Goal: Information Seeking & Learning: Learn about a topic

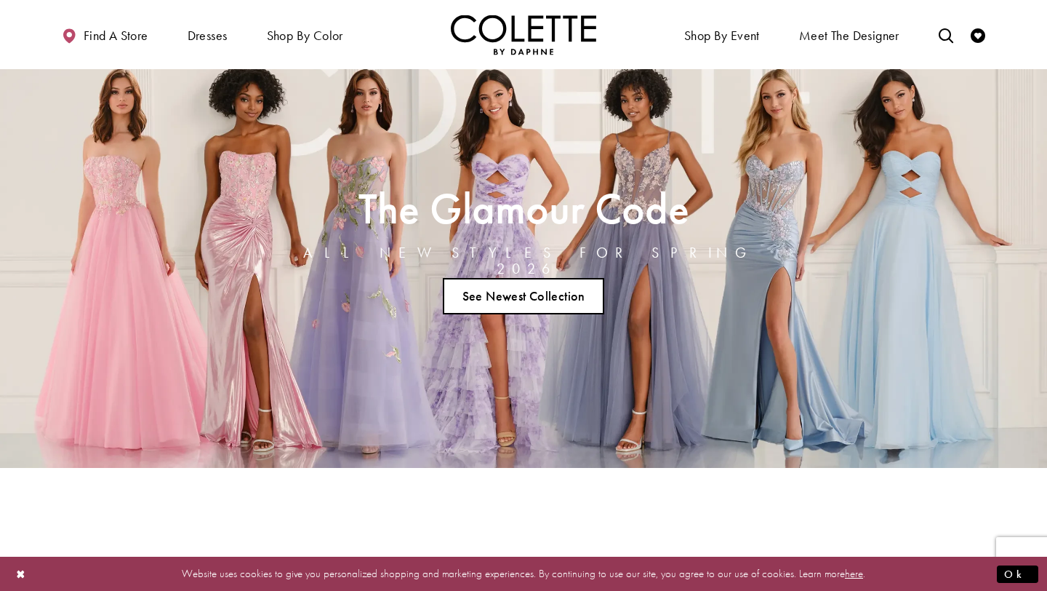
scroll to position [12, 0]
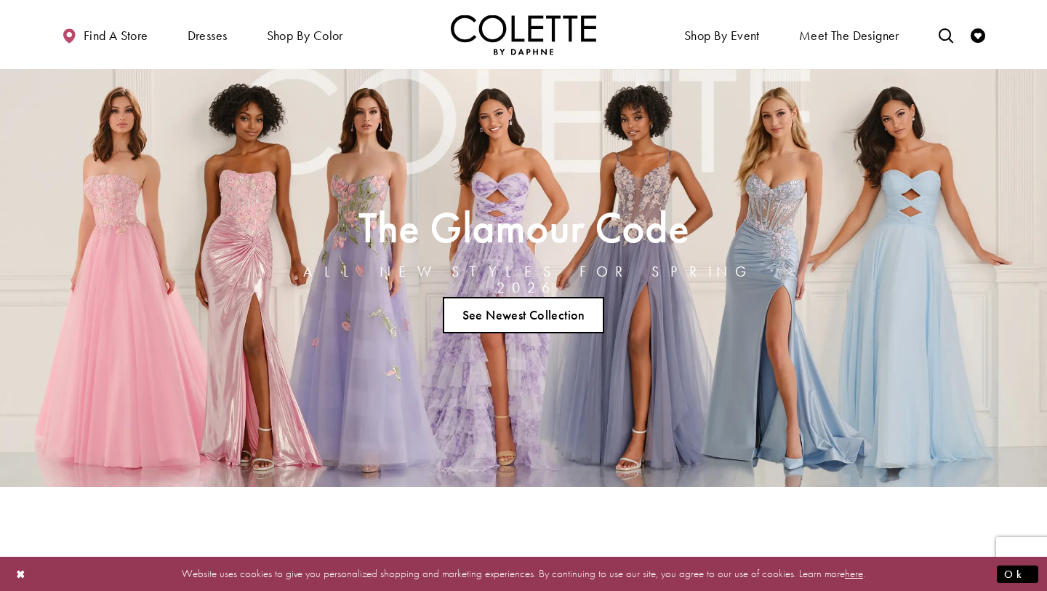
click at [482, 306] on link "See Newest Collection" at bounding box center [523, 315] width 161 height 36
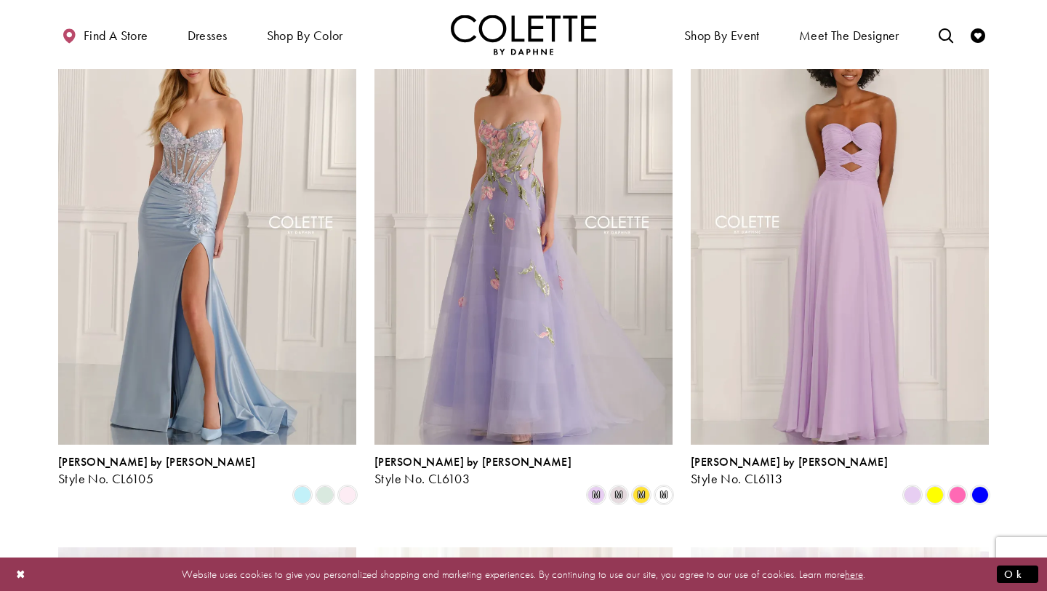
scroll to position [438, 0]
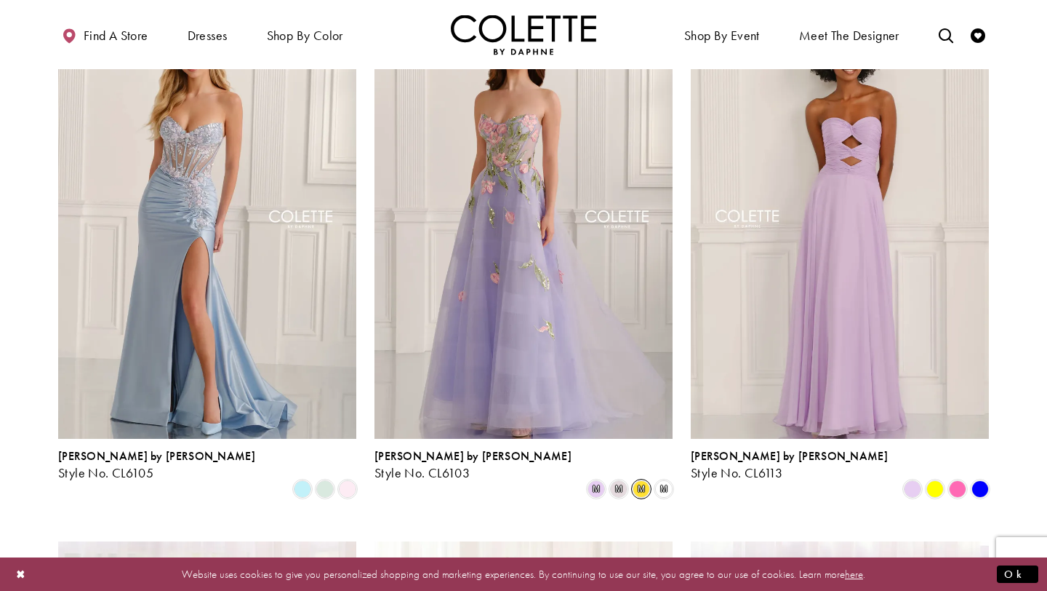
click at [634, 480] on span "m" at bounding box center [641, 488] width 17 height 17
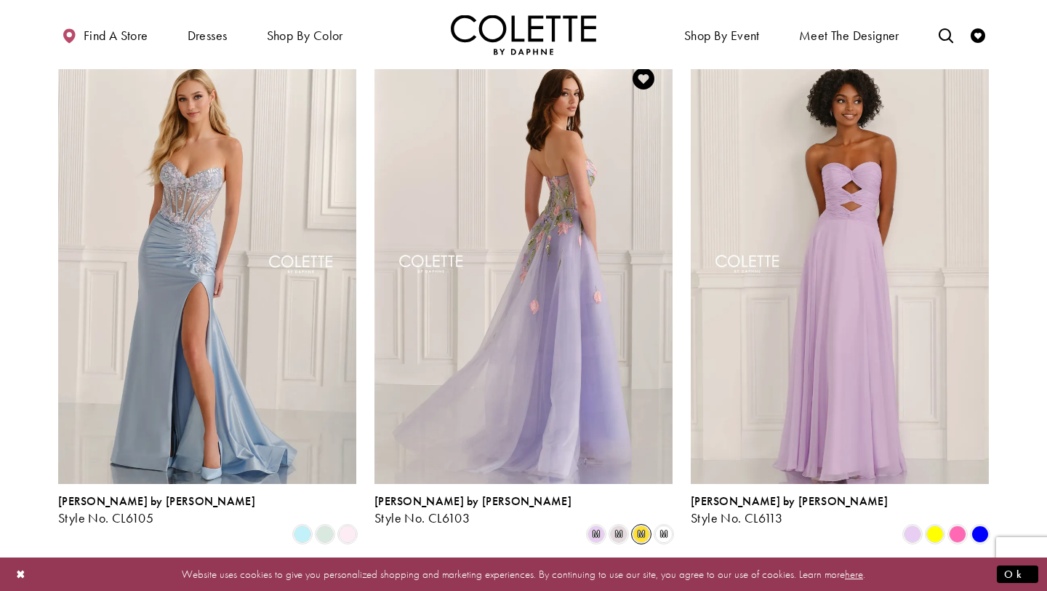
scroll to position [384, 0]
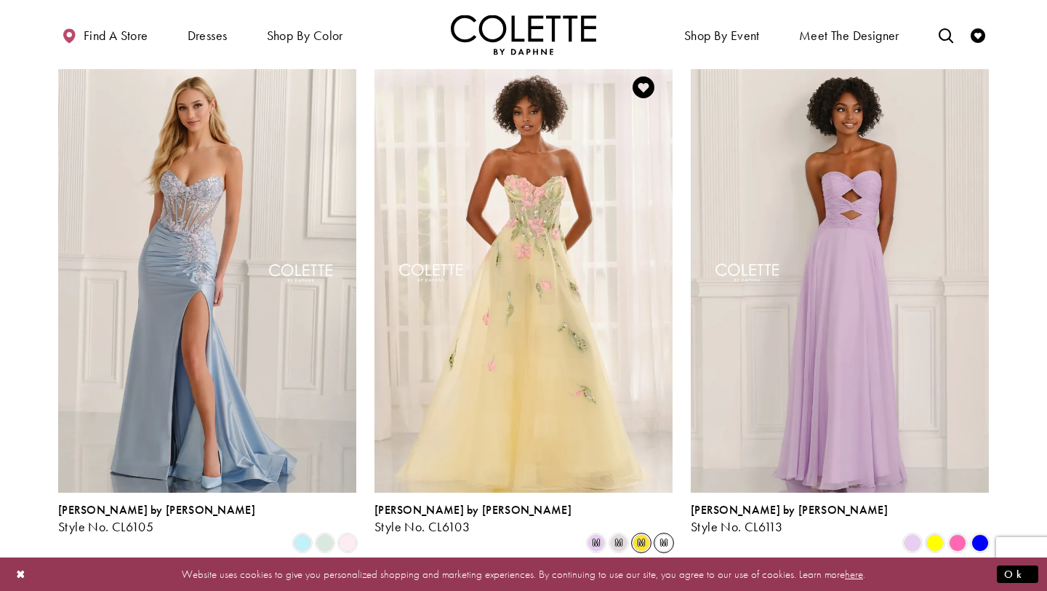
click at [655, 534] on span "m" at bounding box center [663, 542] width 17 height 17
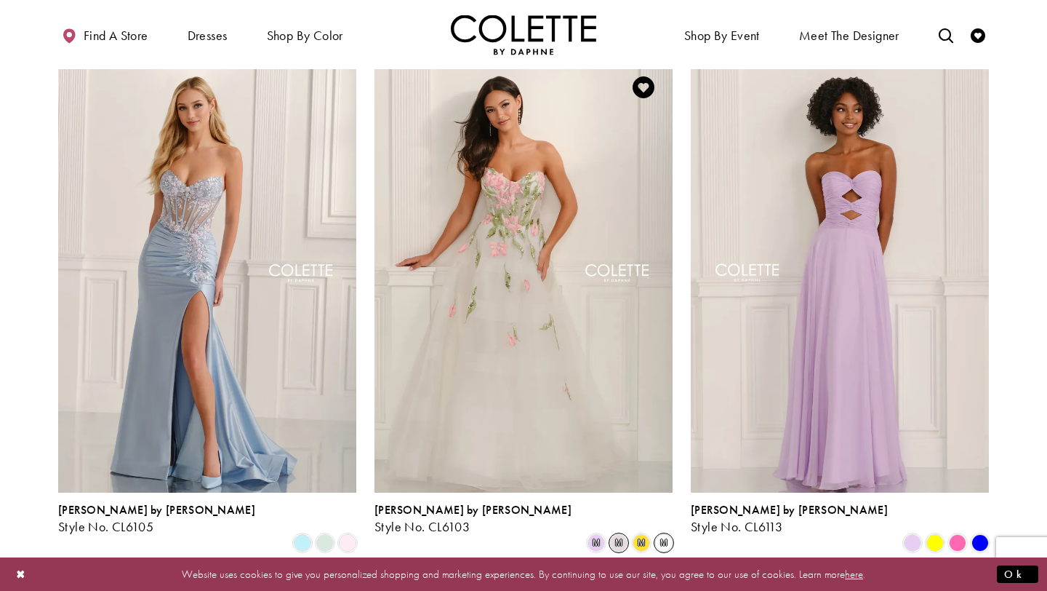
click at [616, 534] on span "m" at bounding box center [618, 542] width 17 height 17
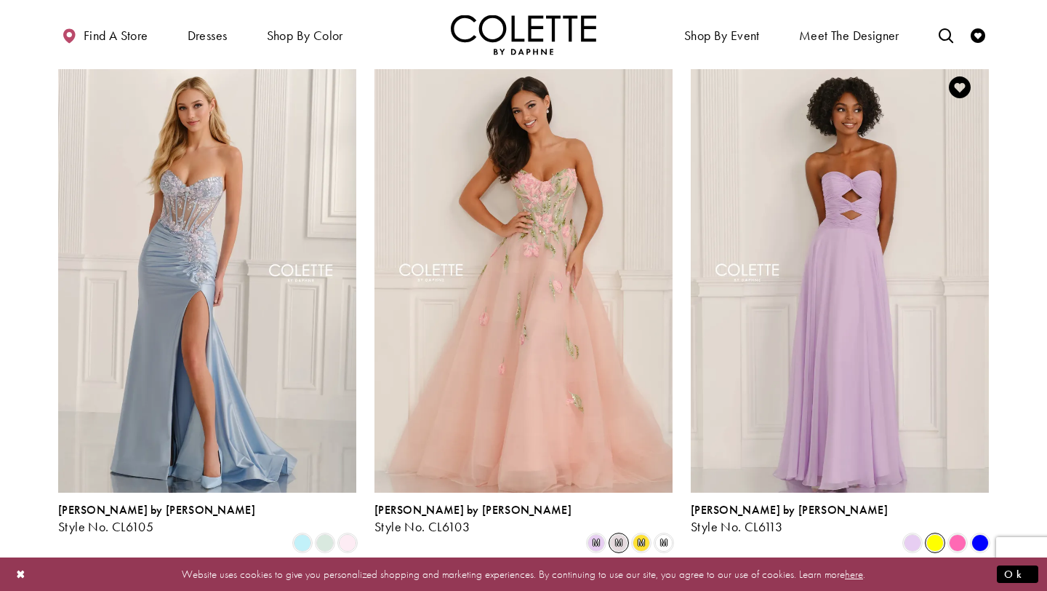
click at [938, 534] on span "Product List" at bounding box center [935, 542] width 17 height 17
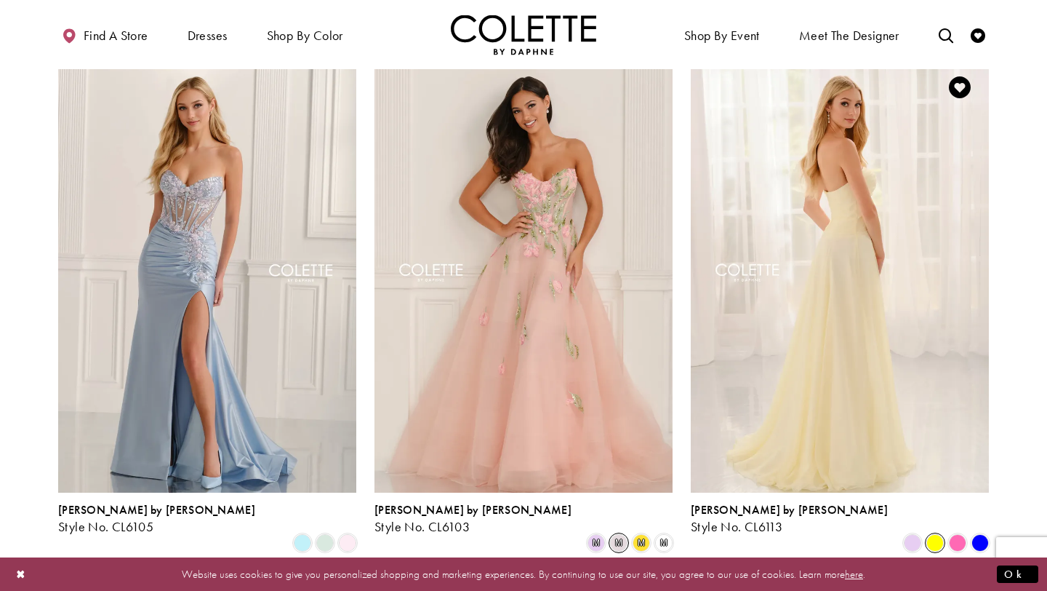
click at [967, 531] on div "Product List" at bounding box center [958, 542] width 23 height 23
click at [961, 534] on span "Product List" at bounding box center [957, 542] width 17 height 17
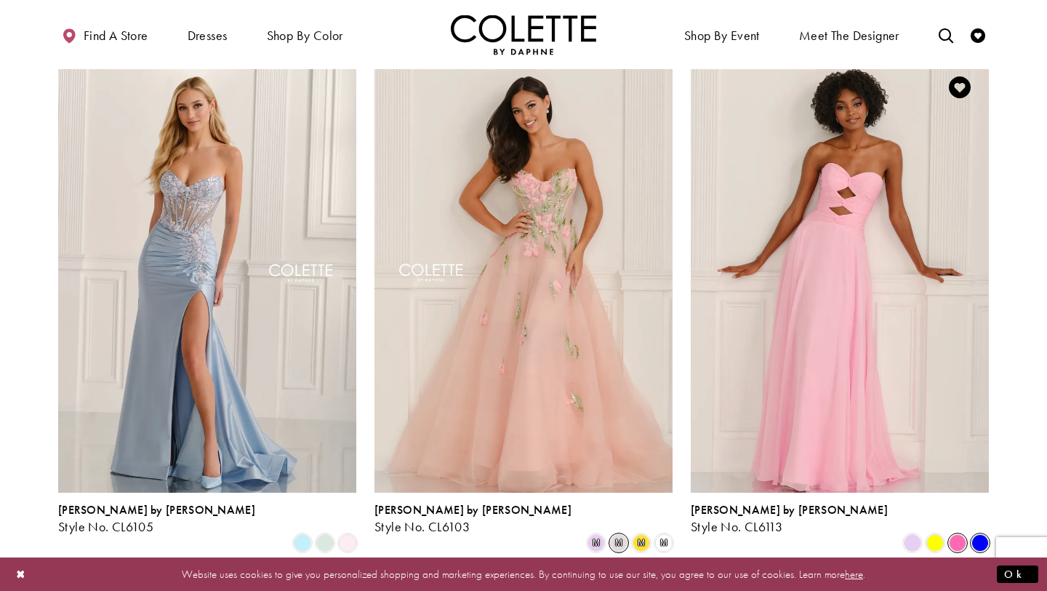
click at [983, 534] on span "Product List" at bounding box center [980, 542] width 17 height 17
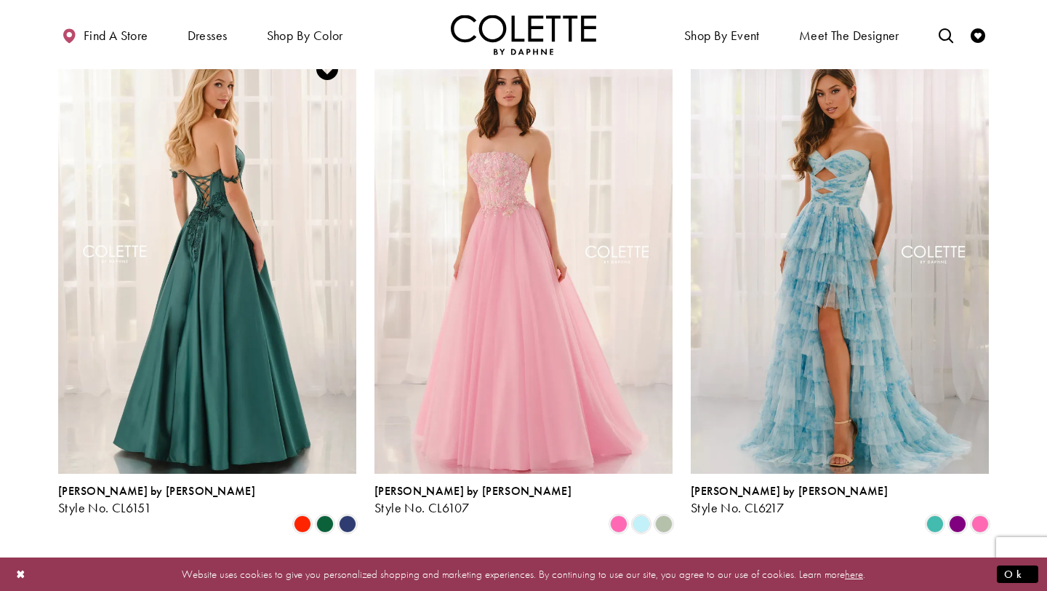
scroll to position [945, 0]
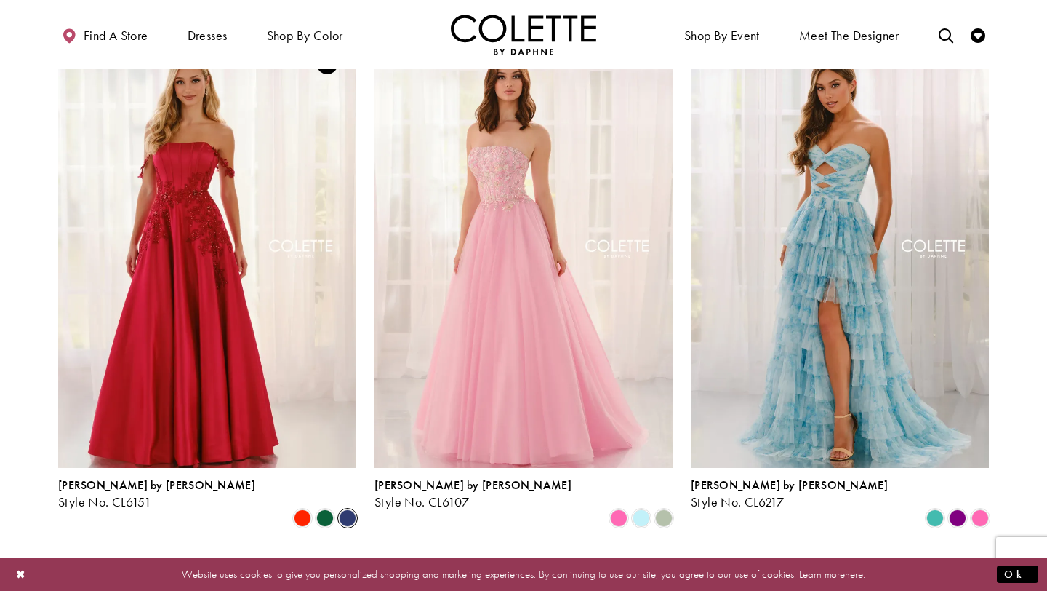
click at [347, 509] on span "Product List" at bounding box center [347, 517] width 17 height 17
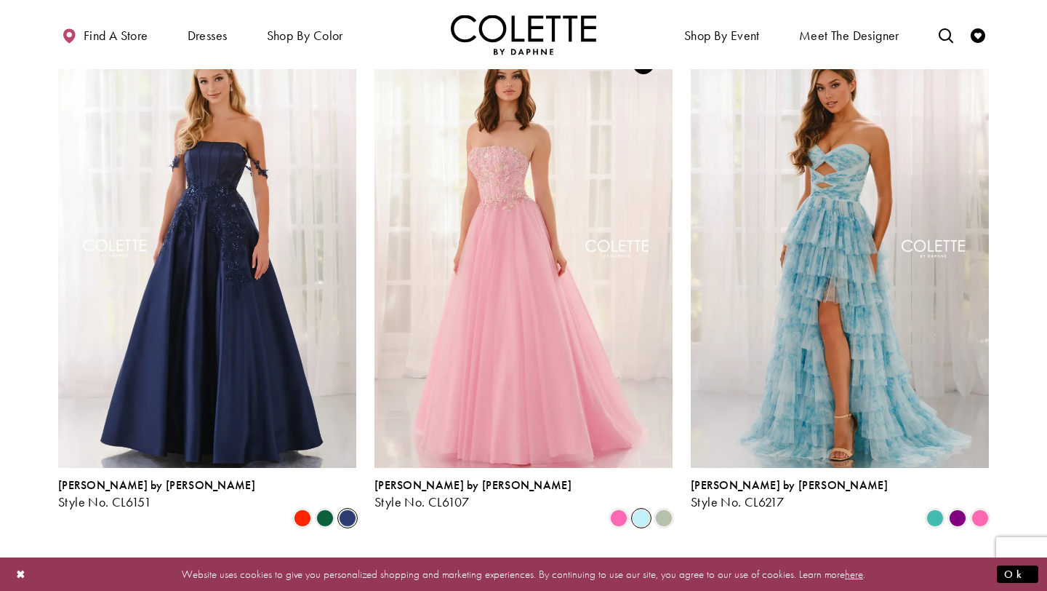
click at [644, 509] on span "Product List" at bounding box center [641, 517] width 17 height 17
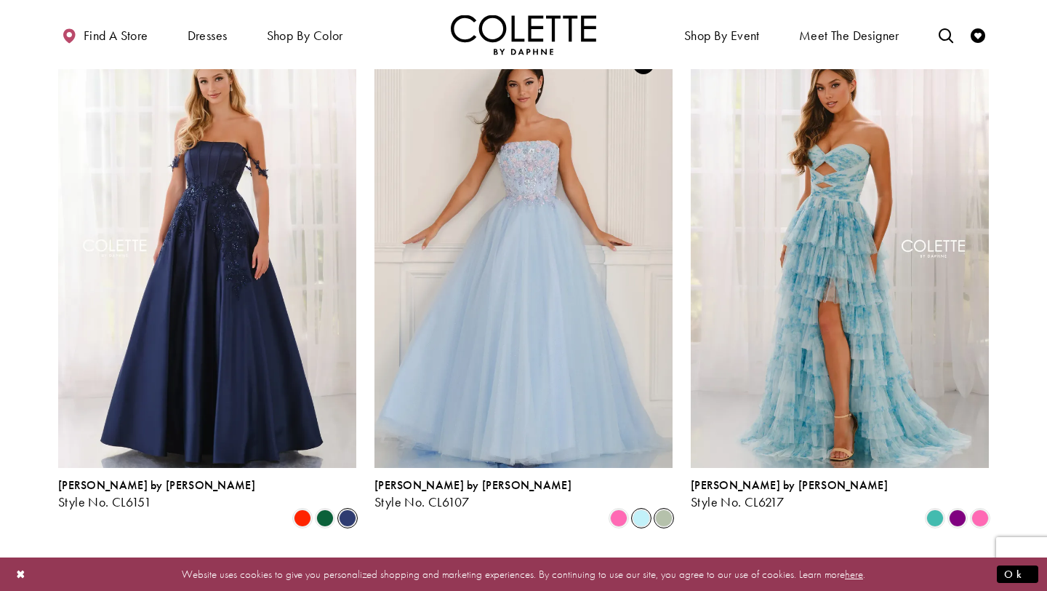
click at [661, 509] on span "Product List" at bounding box center [663, 517] width 17 height 17
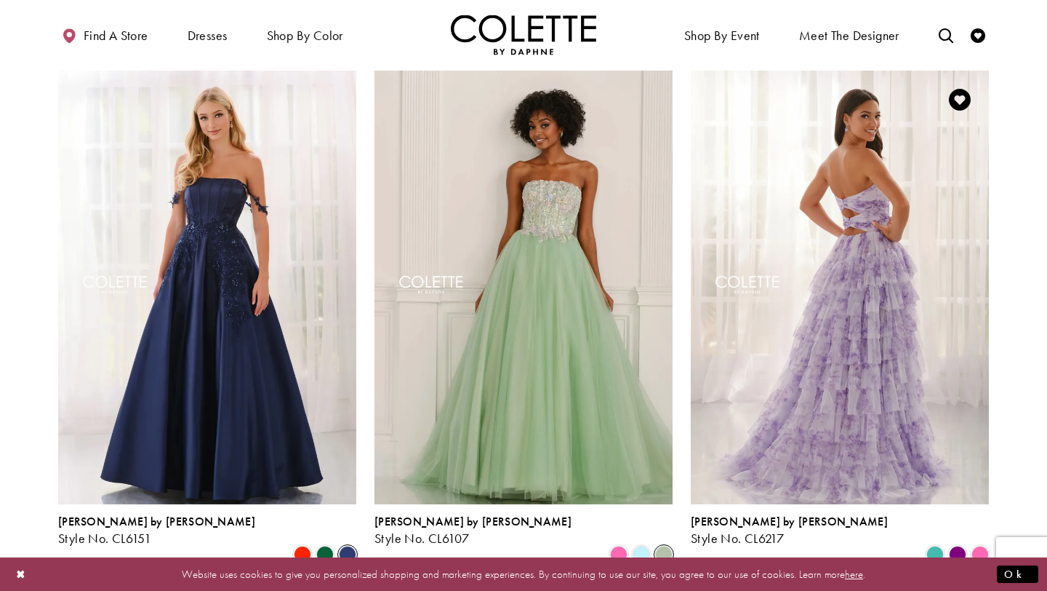
scroll to position [890, 0]
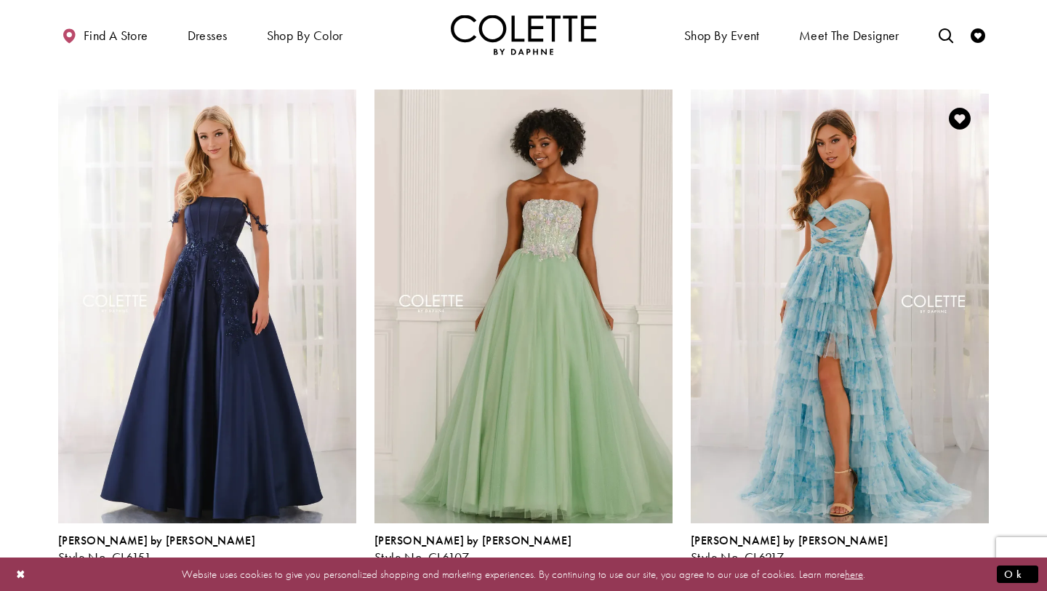
click at [983, 564] on span "Product List" at bounding box center [980, 572] width 17 height 17
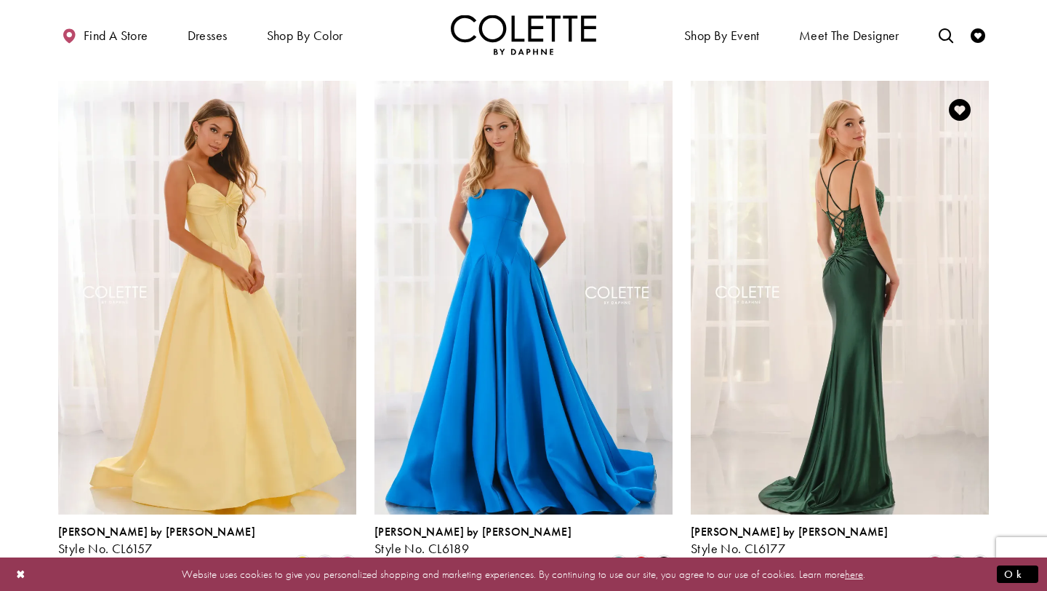
scroll to position [1435, 0]
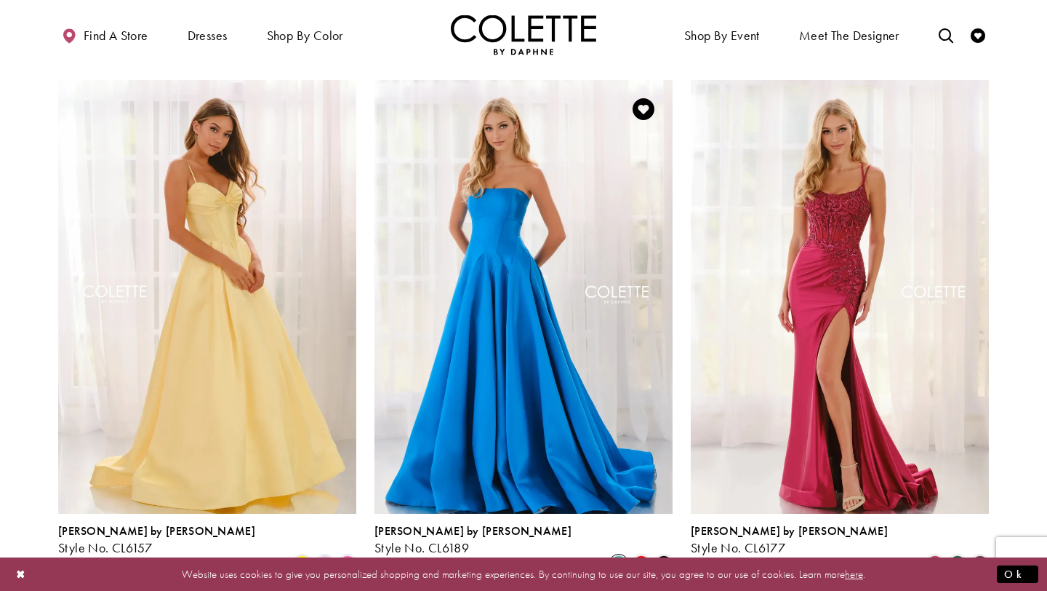
click at [621, 555] on span "Product List" at bounding box center [618, 563] width 17 height 17
click at [641, 555] on span "Product List" at bounding box center [641, 563] width 17 height 17
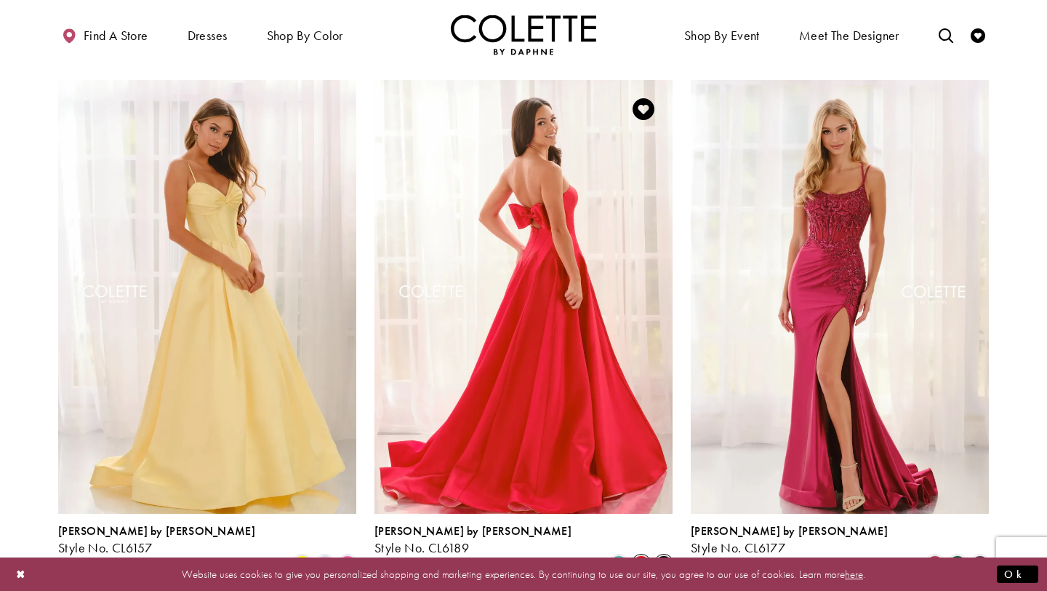
click at [664, 555] on span "Product List" at bounding box center [663, 563] width 17 height 17
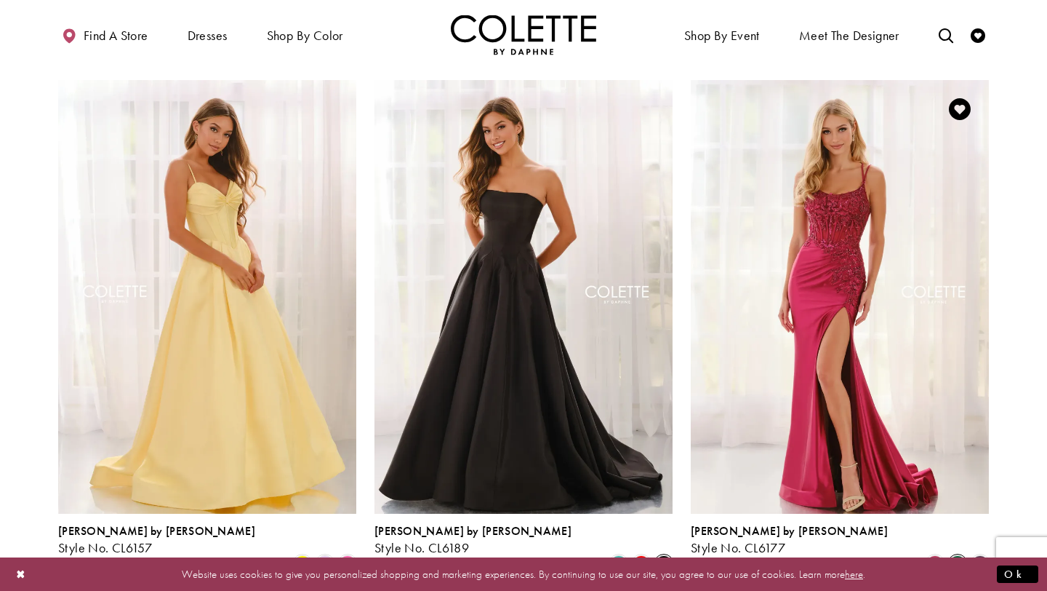
click at [956, 555] on span "Product List" at bounding box center [957, 563] width 17 height 17
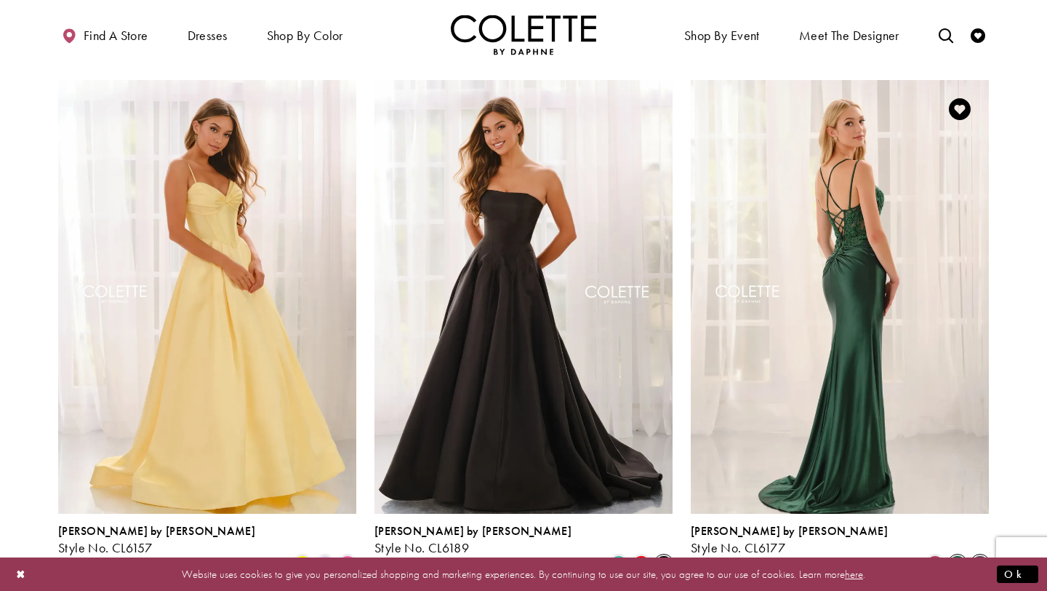
click at [978, 555] on span "Product List" at bounding box center [980, 563] width 17 height 17
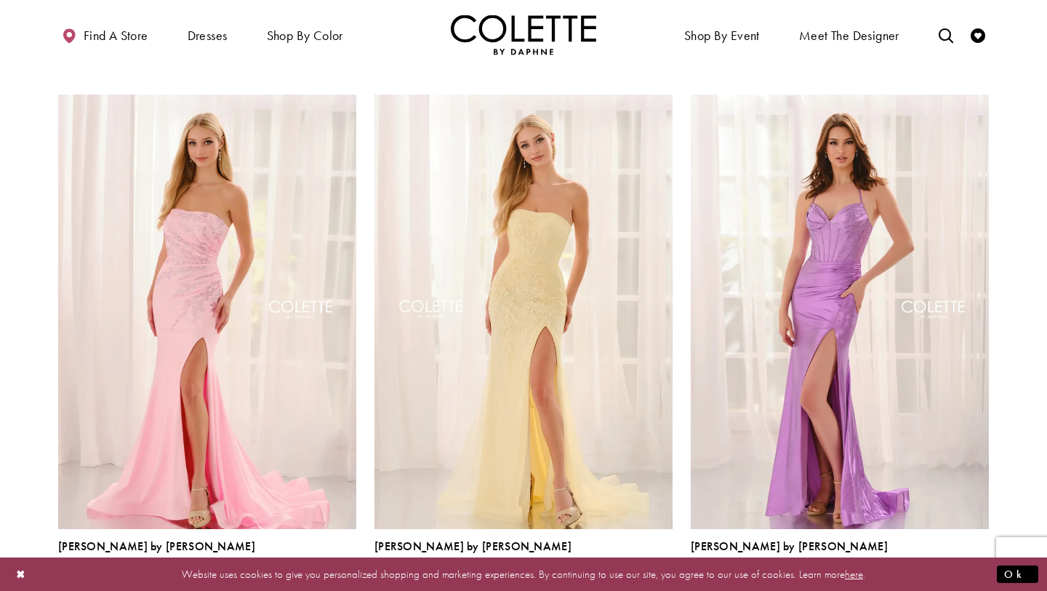
scroll to position [1958, 0]
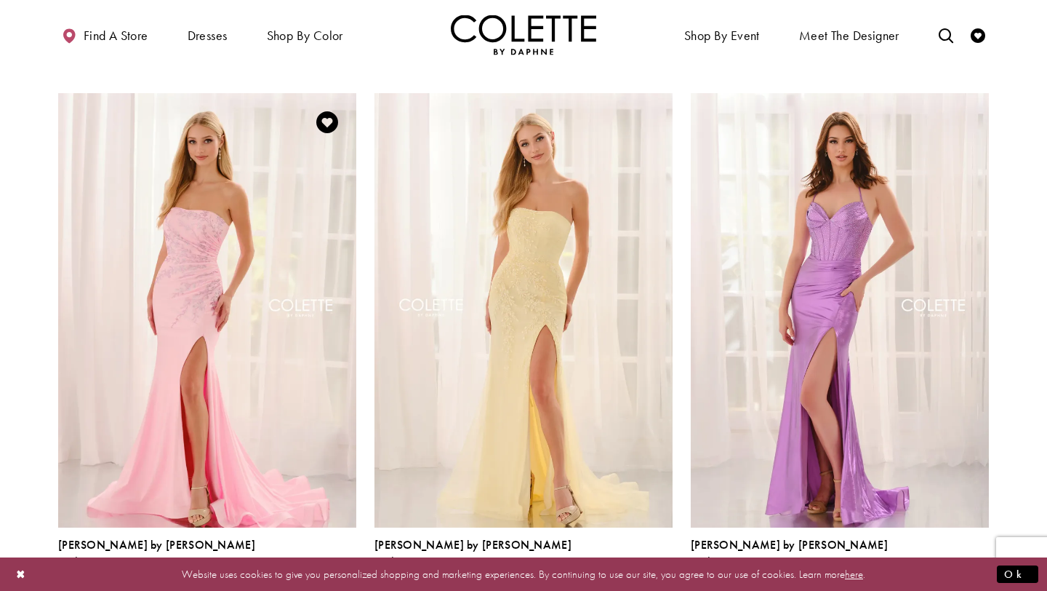
click at [334, 569] on span "Product List" at bounding box center [324, 577] width 17 height 17
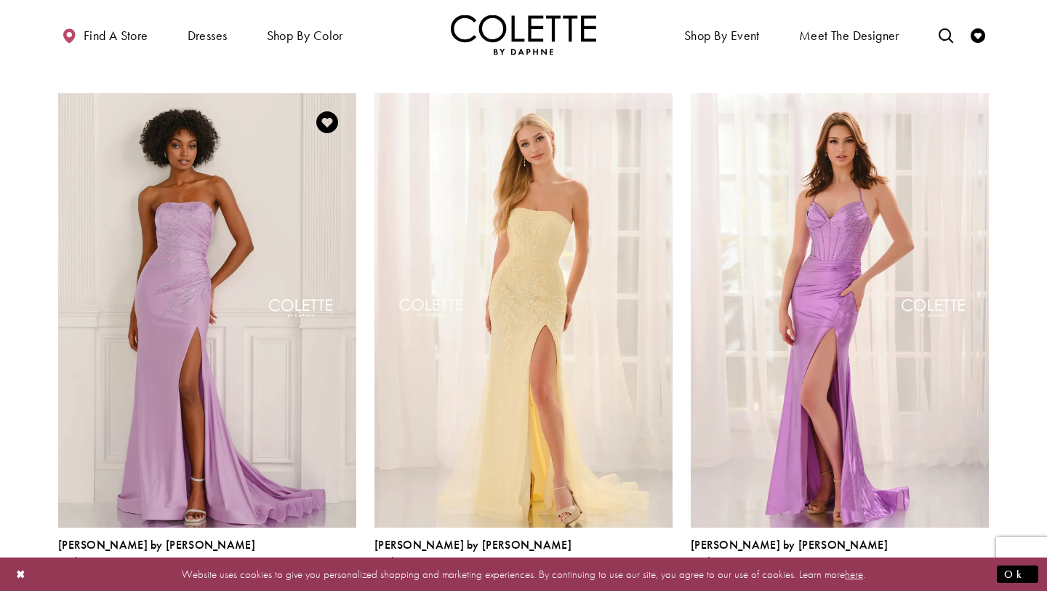
click at [351, 569] on span "Product List" at bounding box center [347, 577] width 17 height 17
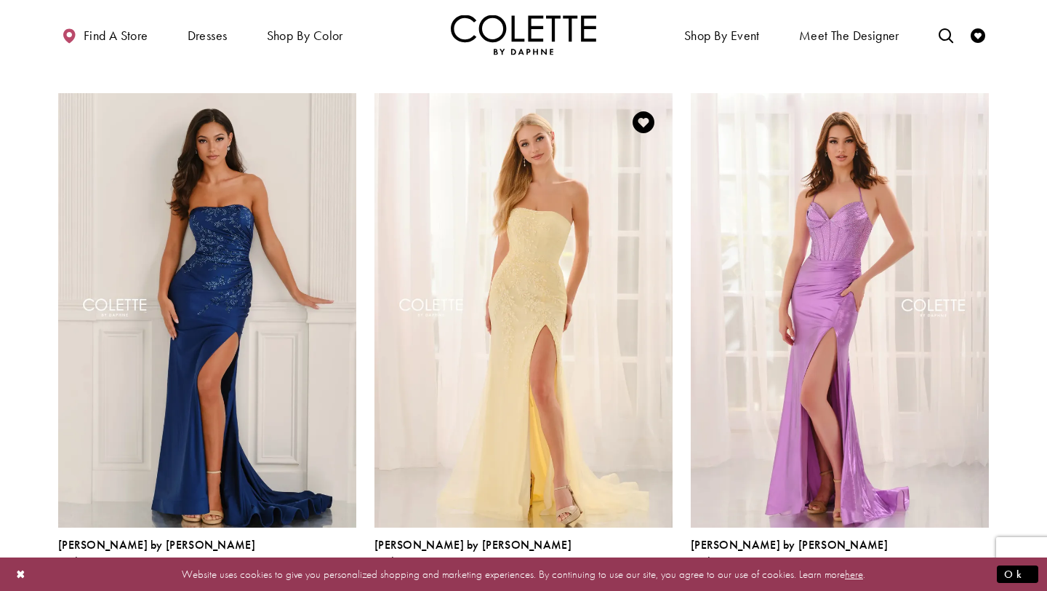
click at [611, 569] on span "Product List" at bounding box center [618, 577] width 17 height 17
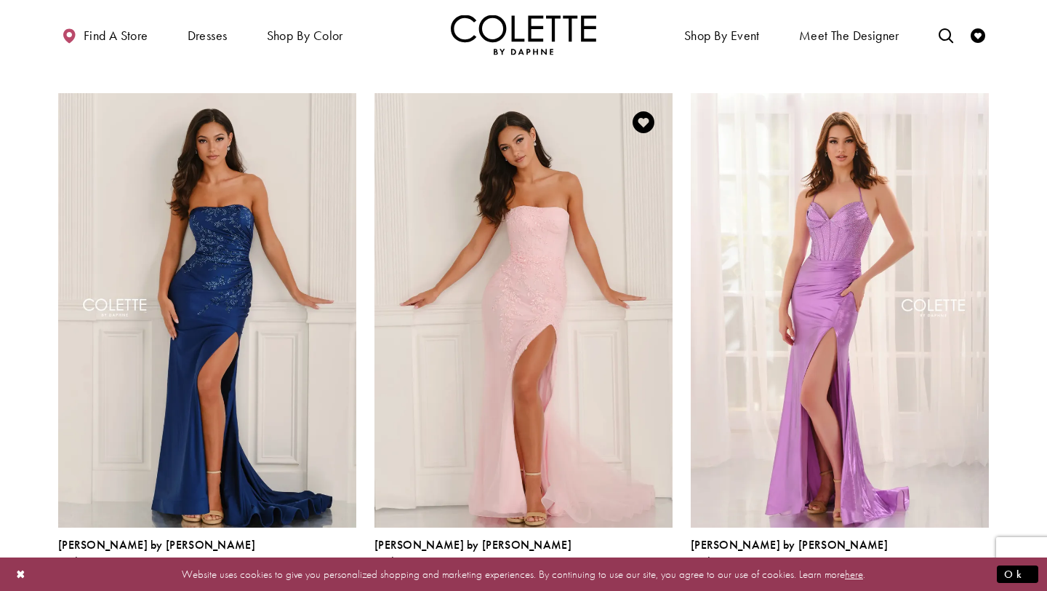
click at [641, 569] on span "Product List" at bounding box center [641, 577] width 17 height 17
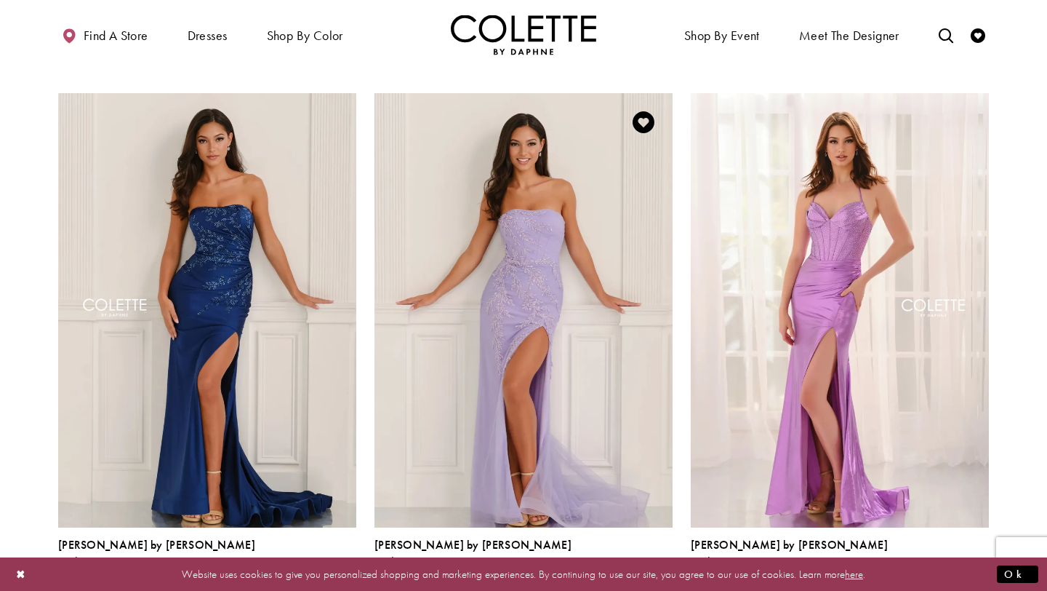
click at [670, 569] on span "Product List" at bounding box center [663, 577] width 17 height 17
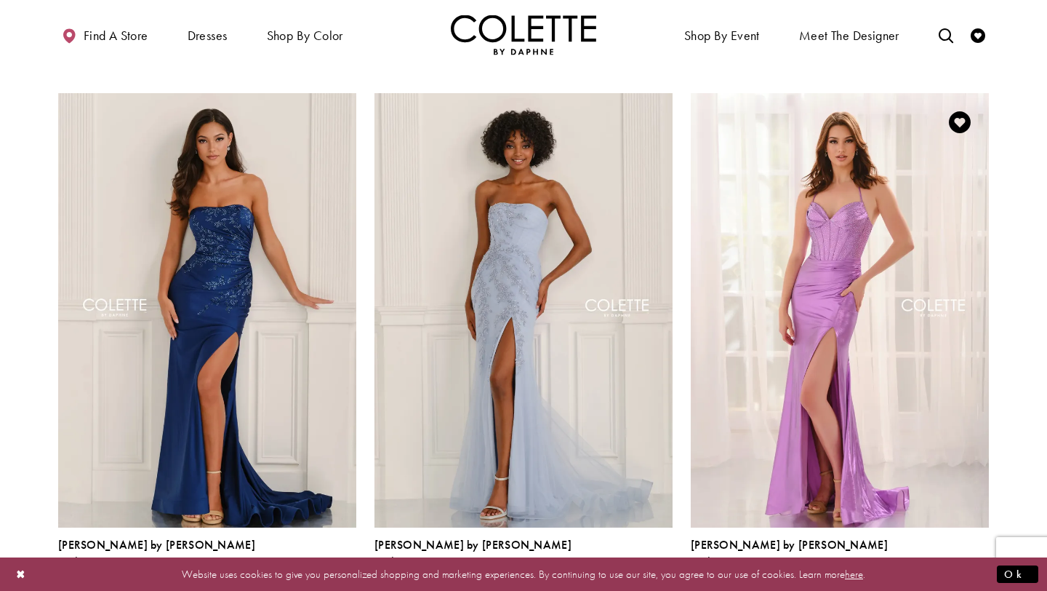
click at [951, 569] on span "Product List" at bounding box center [957, 577] width 17 height 17
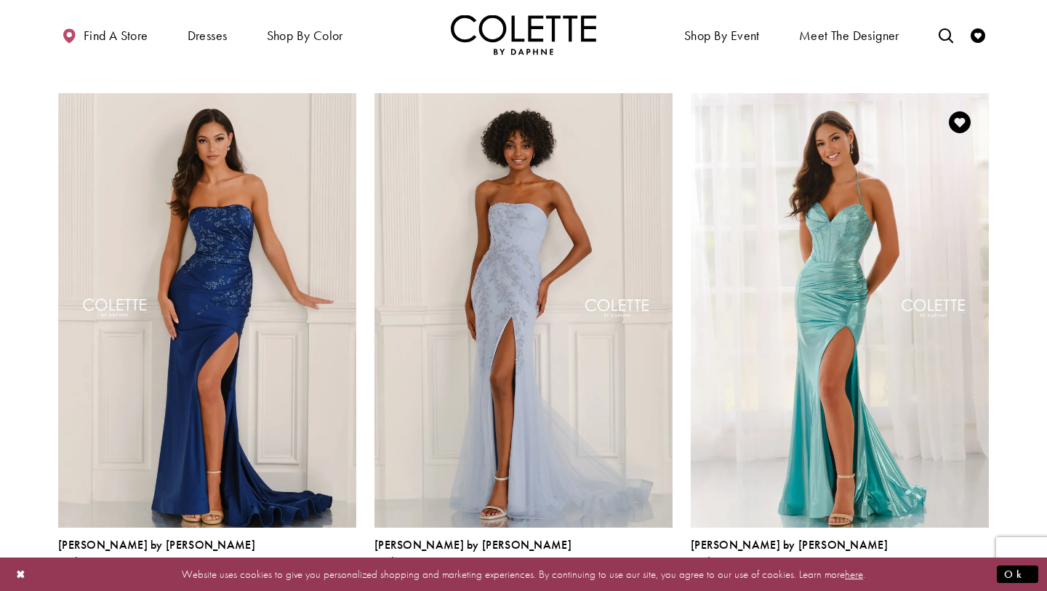
click at [982, 569] on span "Product List" at bounding box center [980, 577] width 17 height 17
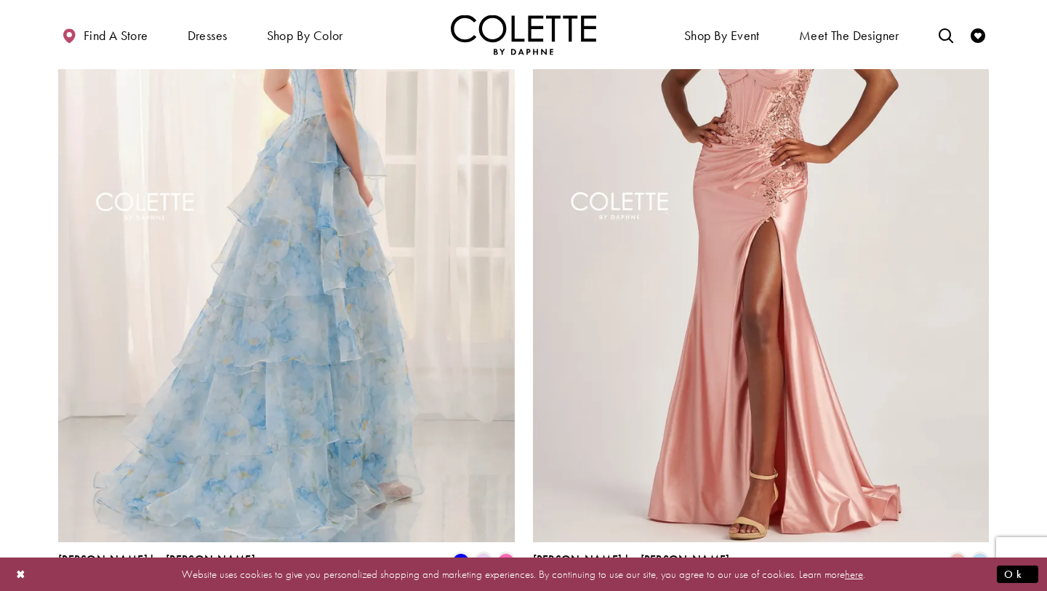
scroll to position [2732, 0]
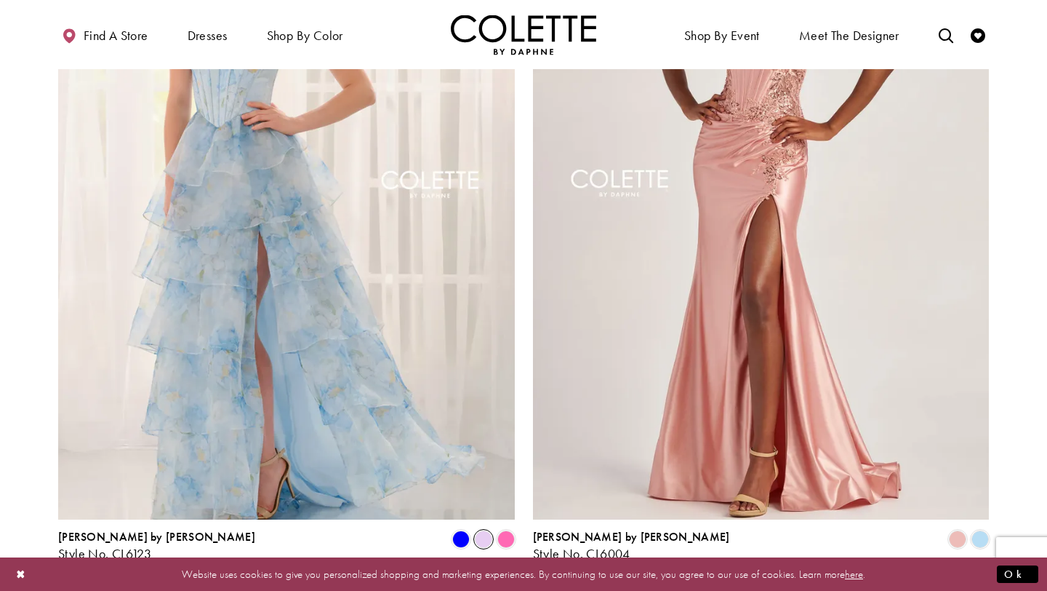
click at [484, 530] on span "Product List" at bounding box center [483, 538] width 17 height 17
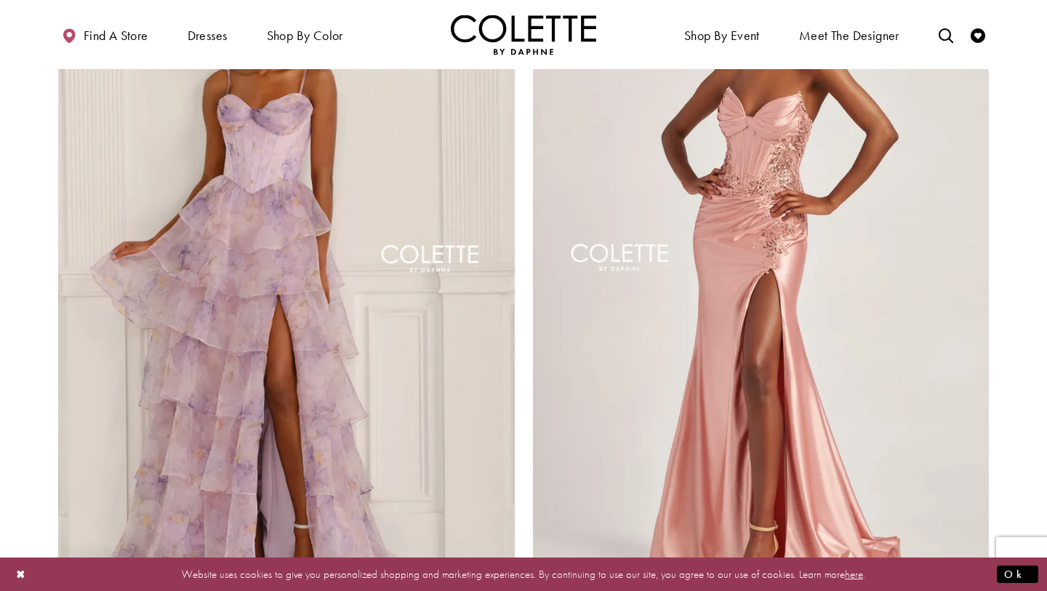
scroll to position [2696, 0]
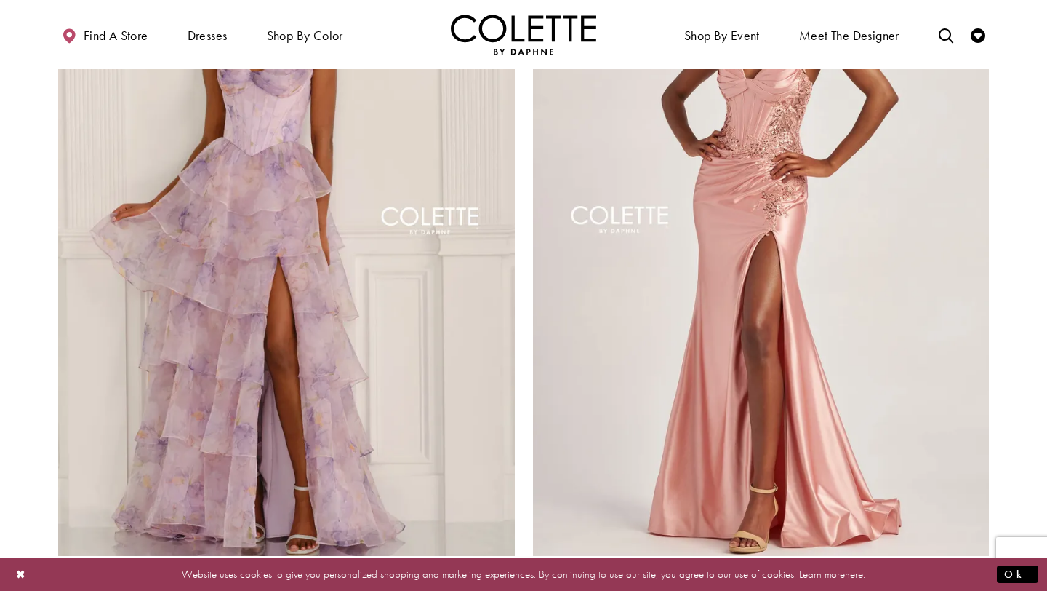
click at [509, 567] on span "Product List" at bounding box center [506, 575] width 17 height 17
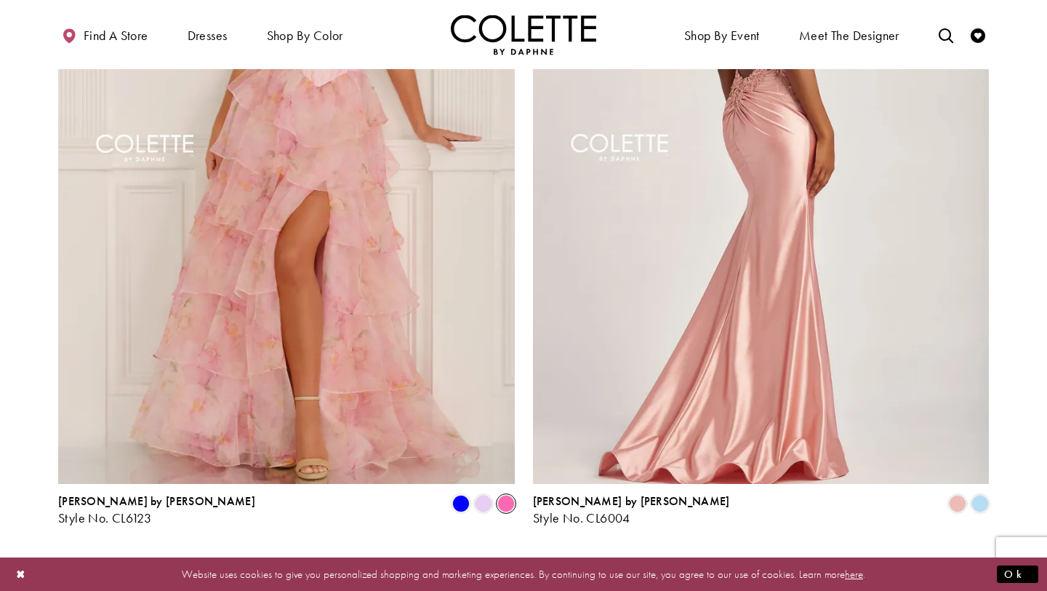
scroll to position [2768, 0]
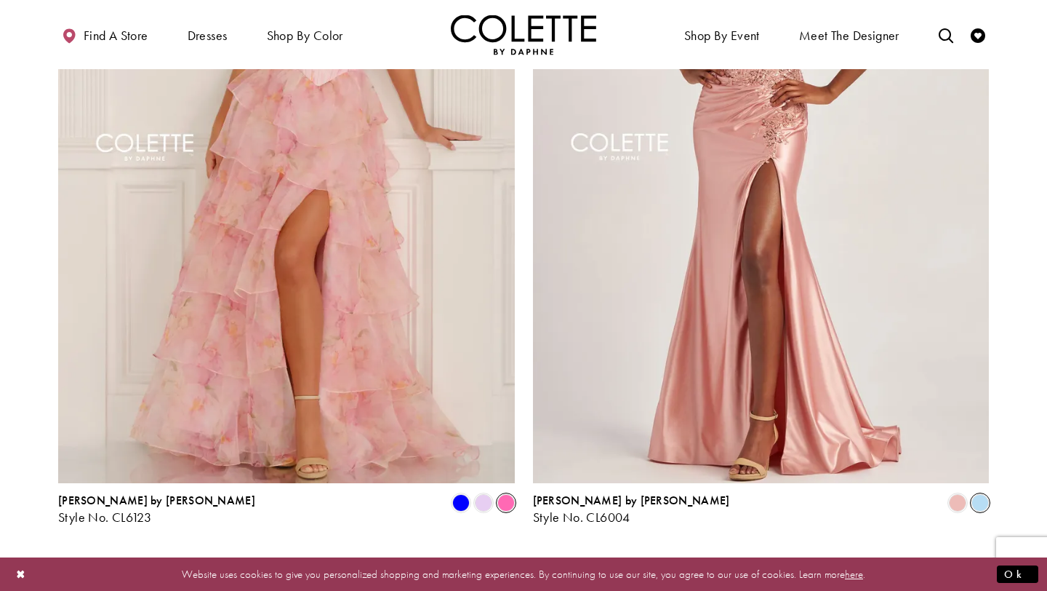
click at [983, 494] on span "Product List" at bounding box center [980, 502] width 17 height 17
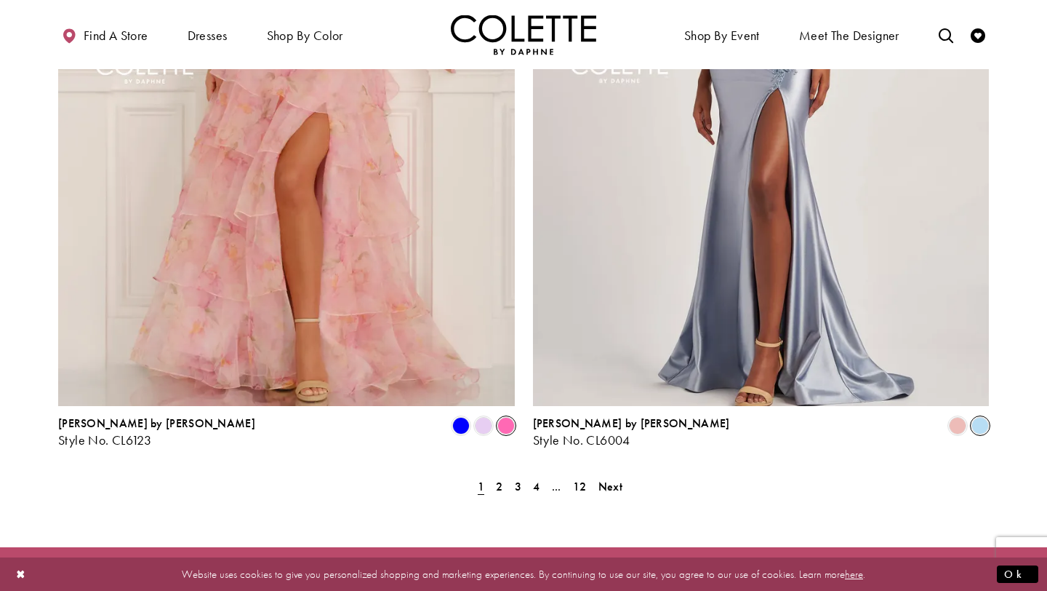
scroll to position [2849, 0]
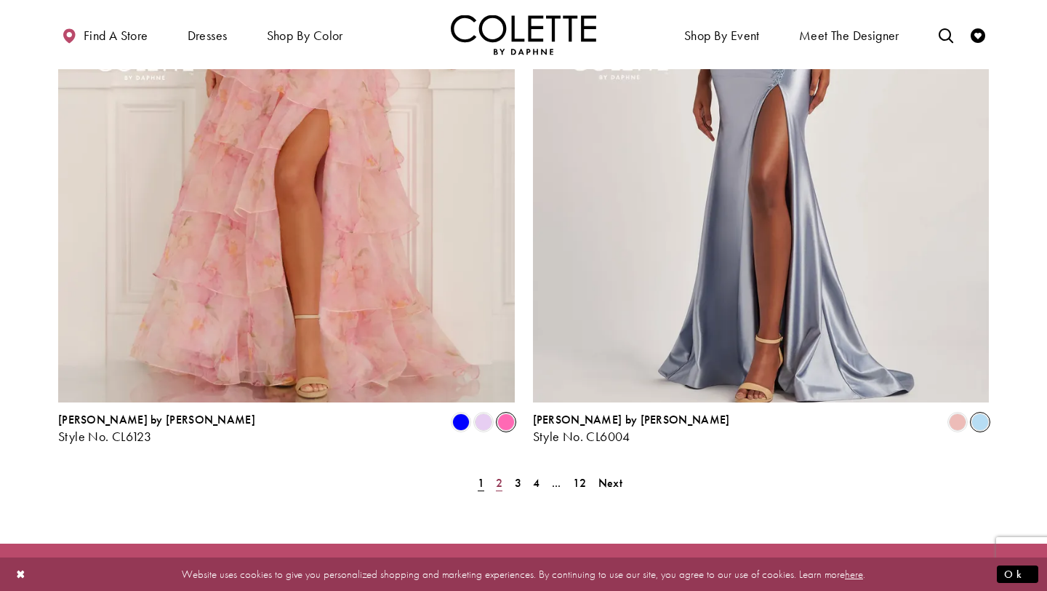
click at [501, 475] on span "2" at bounding box center [499, 482] width 7 height 15
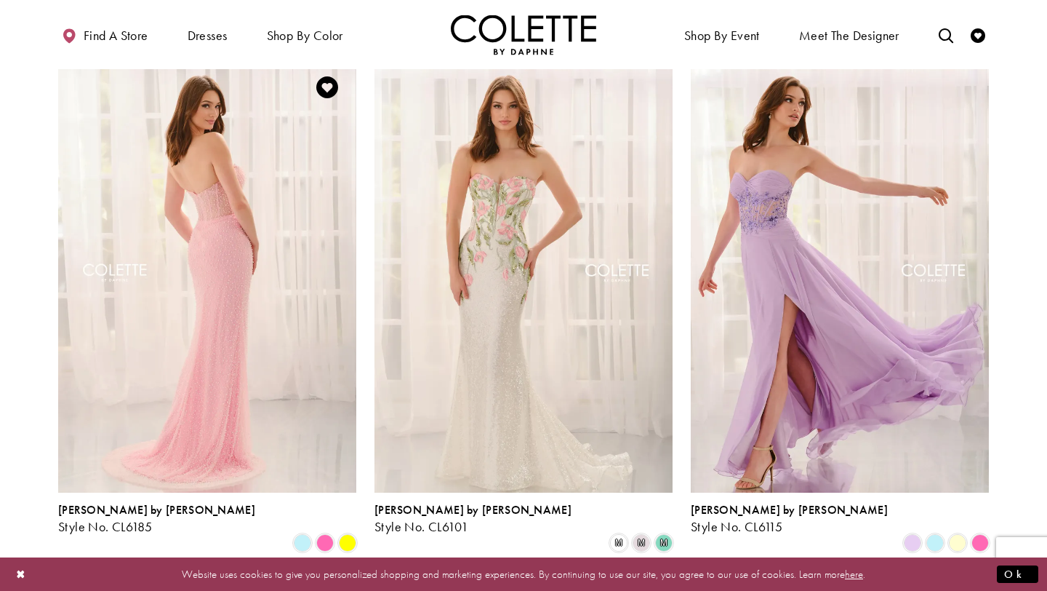
scroll to position [387, 0]
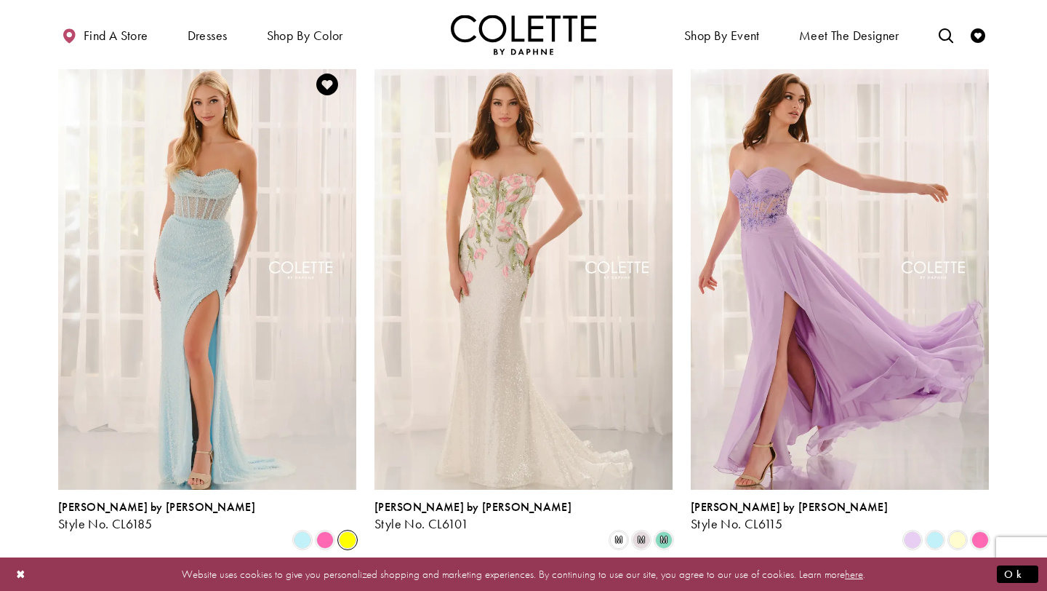
click at [349, 531] on span "Product List" at bounding box center [347, 539] width 17 height 17
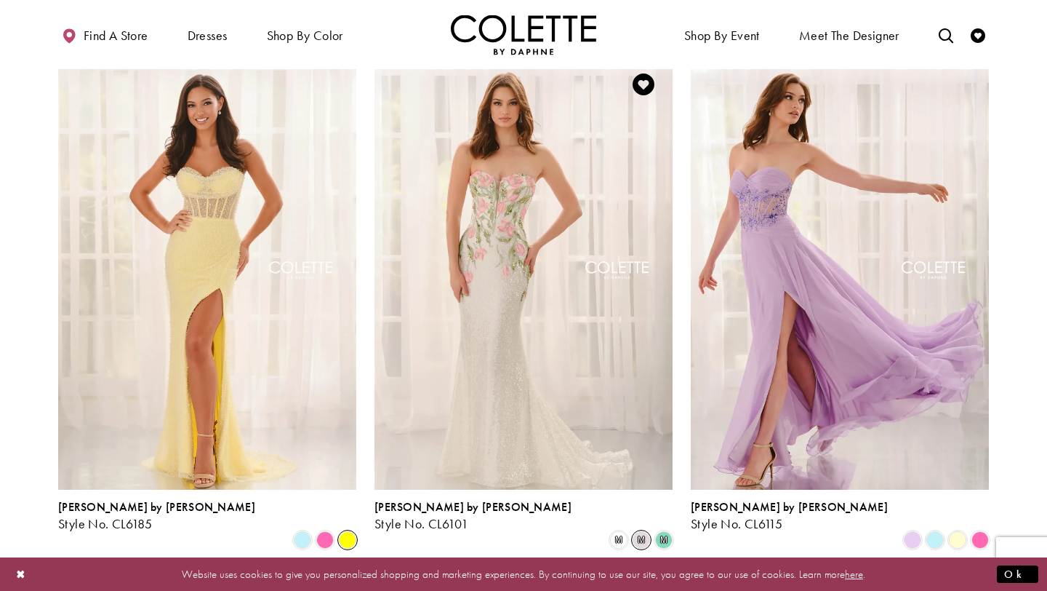
click at [641, 531] on span "m" at bounding box center [641, 539] width 17 height 17
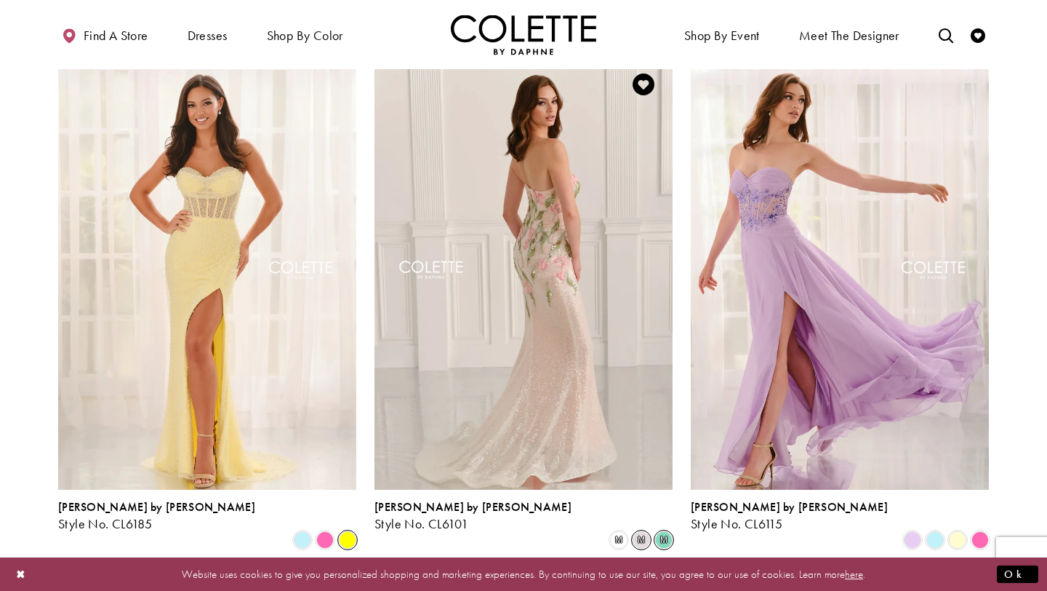
click at [660, 531] on span "m" at bounding box center [663, 539] width 17 height 17
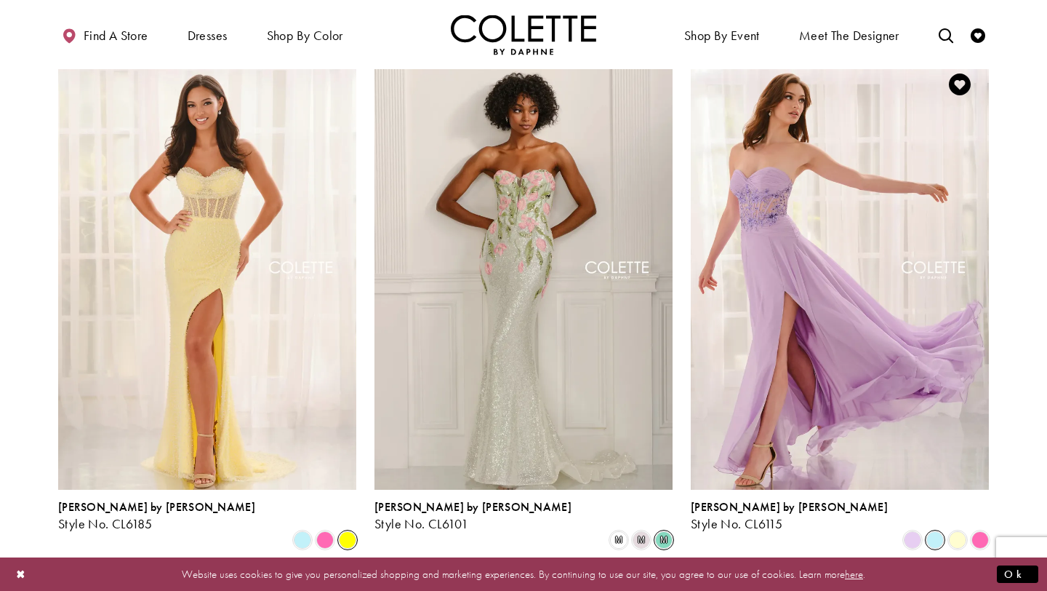
click at [934, 531] on span "Product List" at bounding box center [935, 539] width 17 height 17
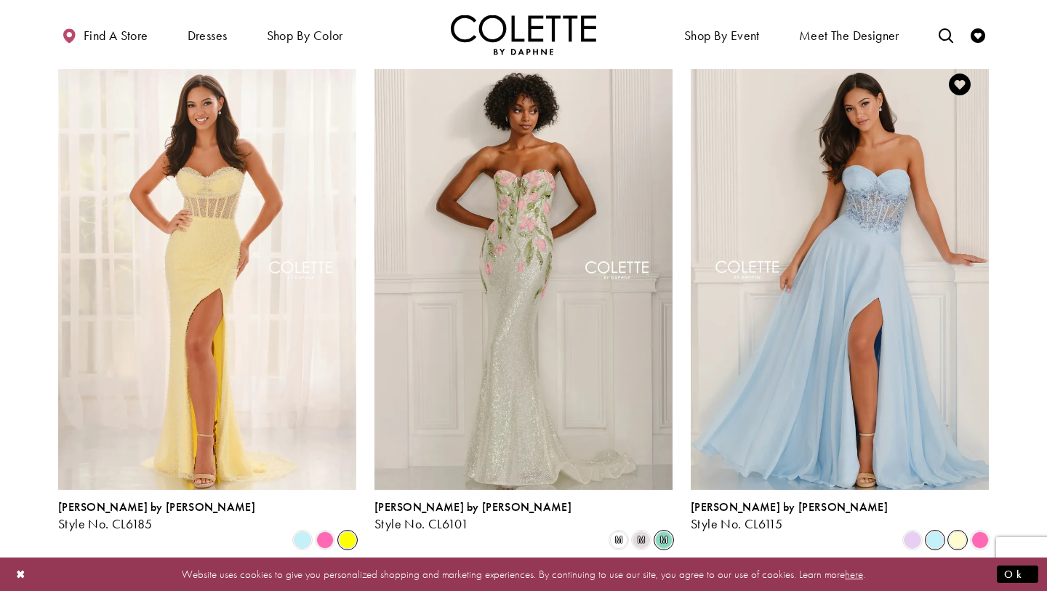
click at [966, 531] on span "Product List" at bounding box center [957, 539] width 17 height 17
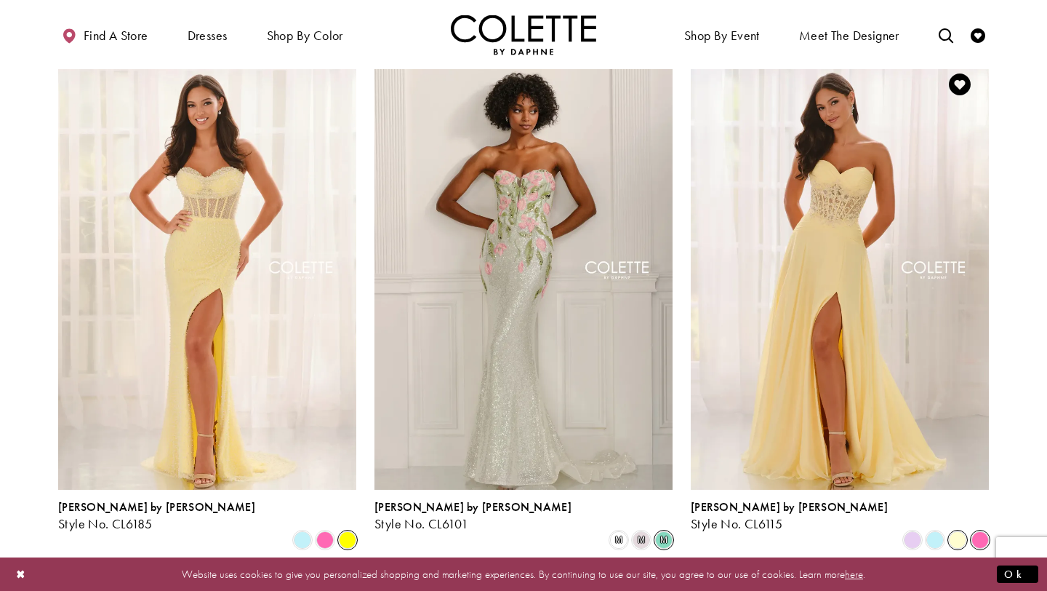
click at [978, 531] on span "Product List" at bounding box center [980, 539] width 17 height 17
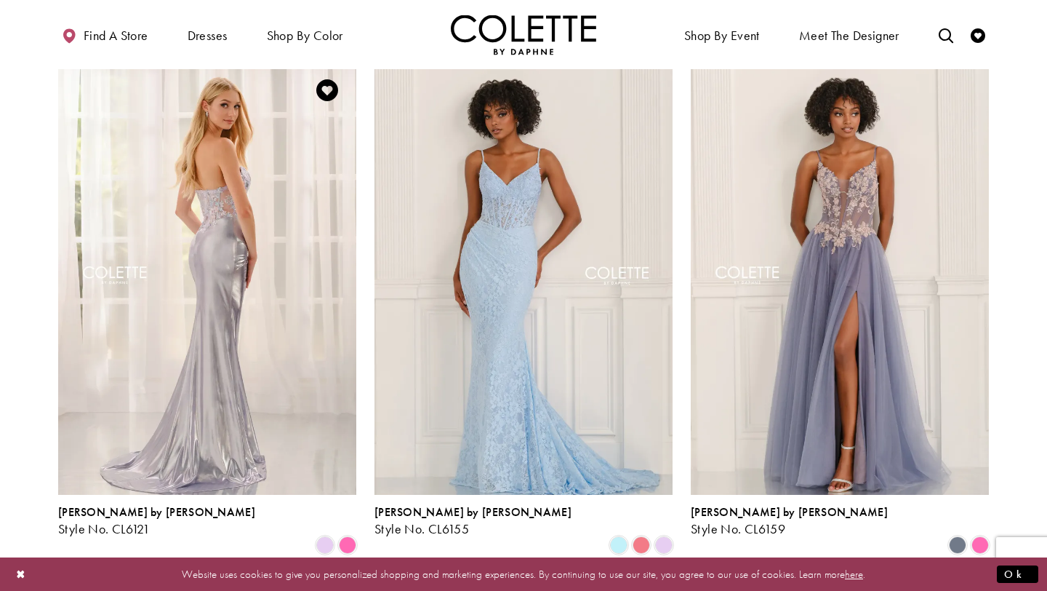
scroll to position [921, 0]
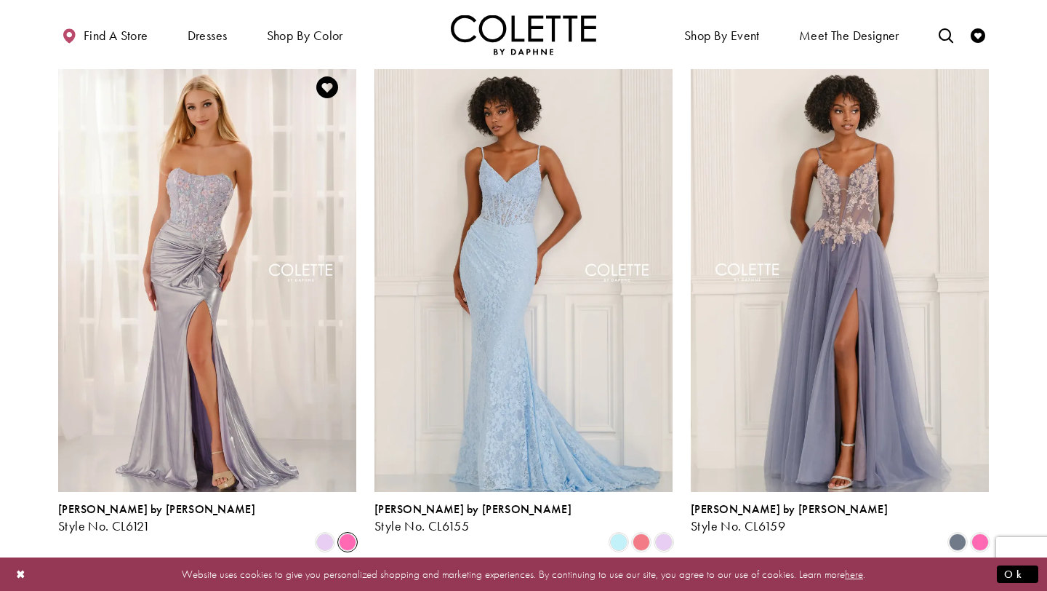
click at [348, 533] on span "Product List" at bounding box center [347, 541] width 17 height 17
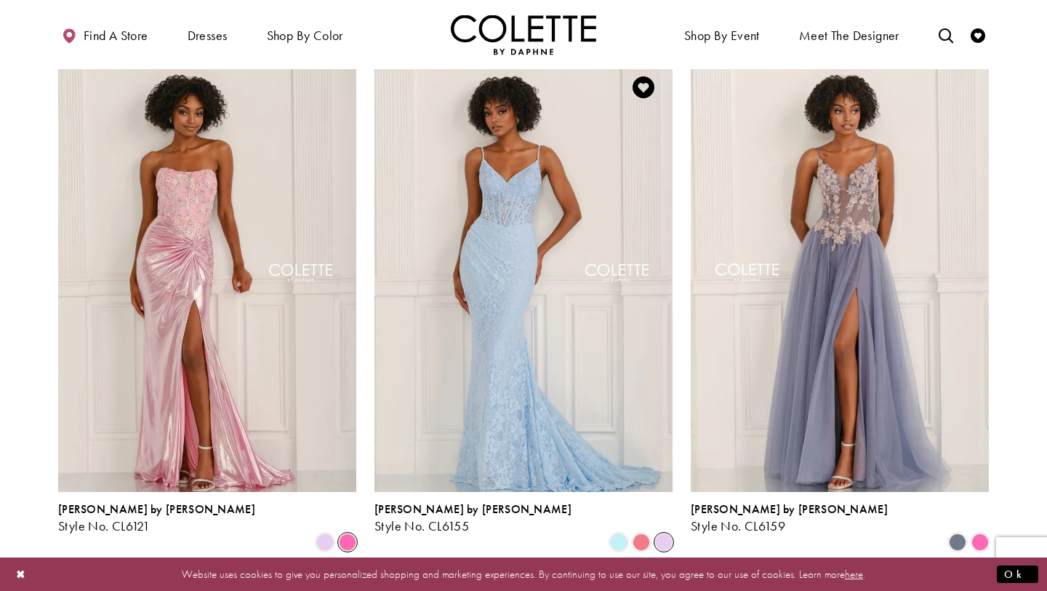
click at [659, 533] on span "Product List" at bounding box center [663, 541] width 17 height 17
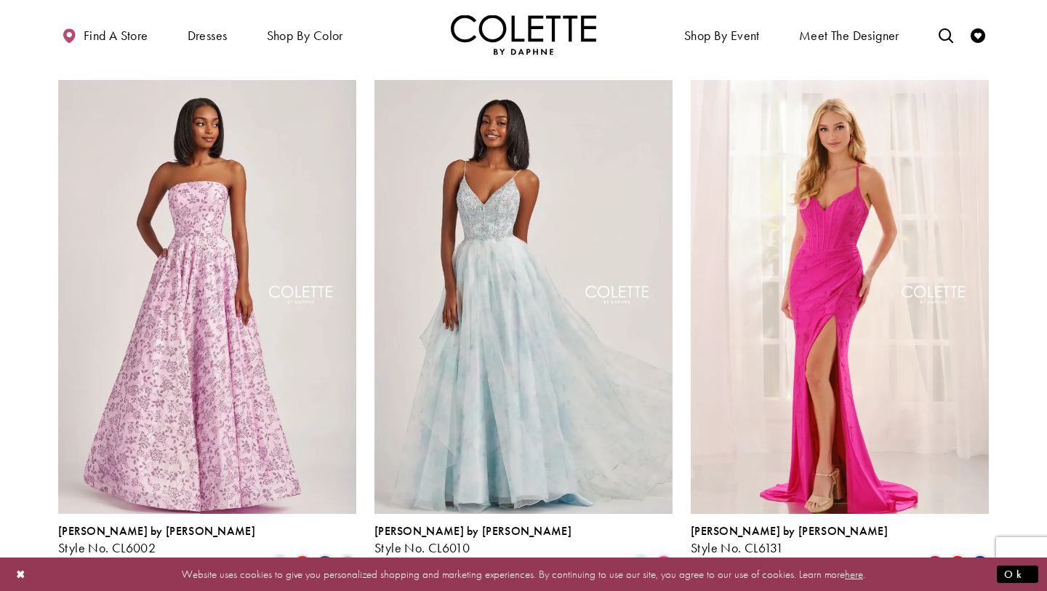
scroll to position [1453, 0]
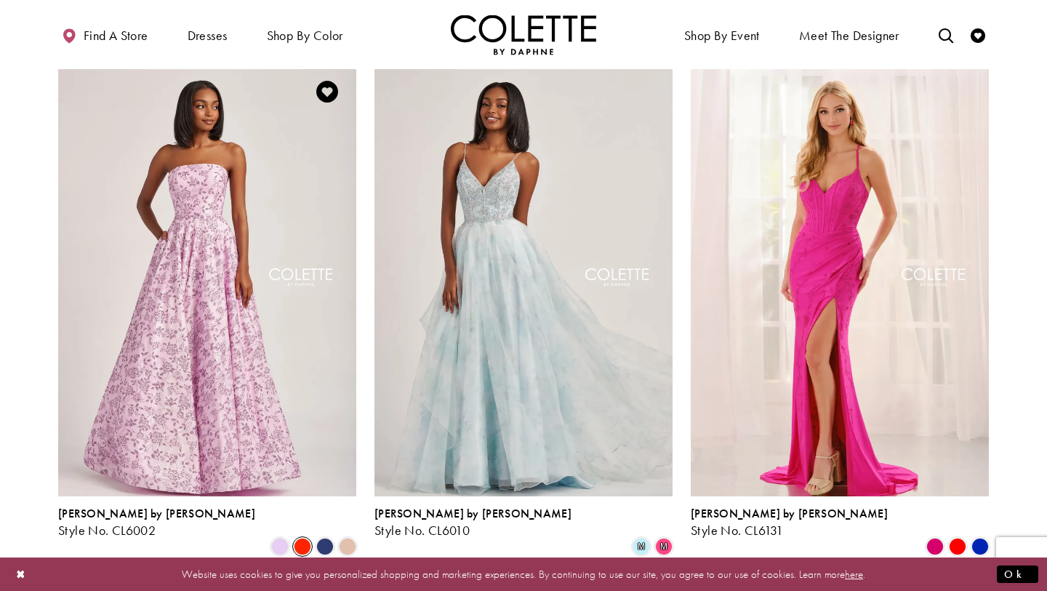
click at [309, 538] on span "Product List" at bounding box center [302, 546] width 17 height 17
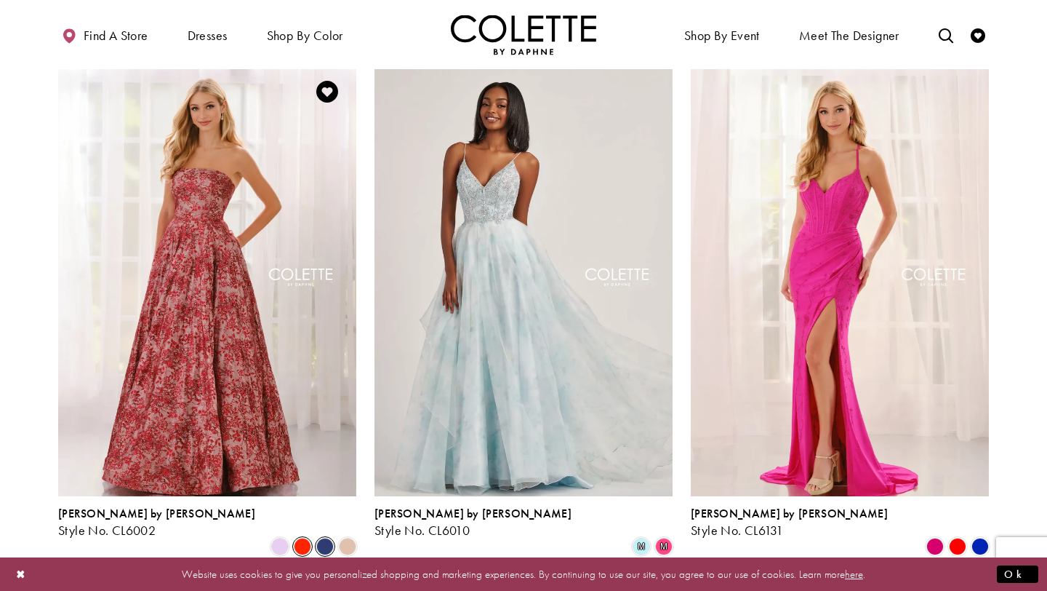
click at [332, 538] on span "Product List" at bounding box center [324, 546] width 17 height 17
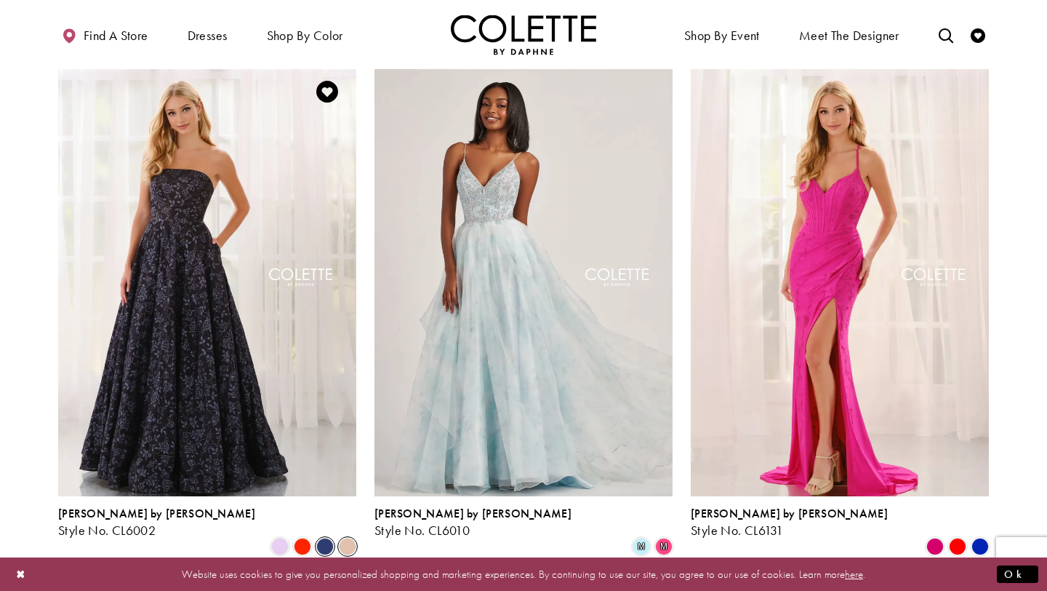
click at [351, 538] on span "Product List" at bounding box center [347, 546] width 17 height 17
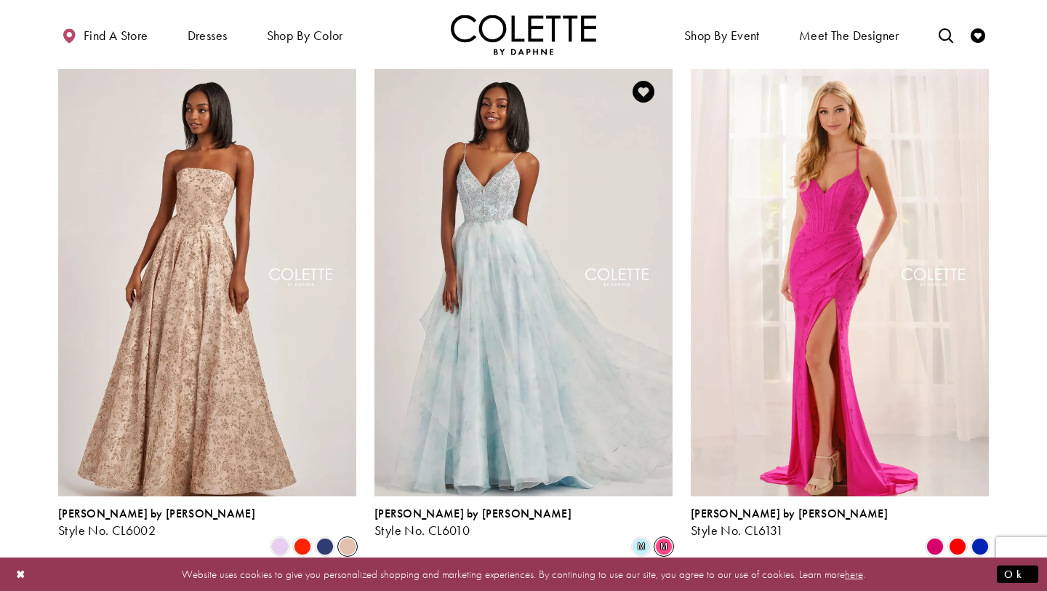
click at [659, 538] on span "m" at bounding box center [663, 546] width 17 height 17
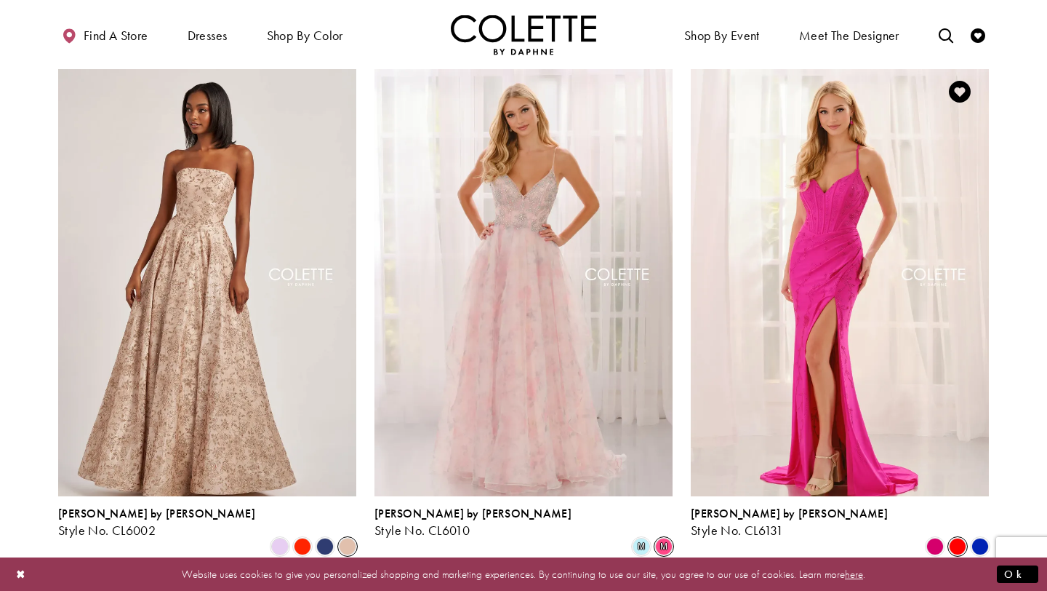
click at [956, 538] on span "Product List" at bounding box center [957, 546] width 17 height 17
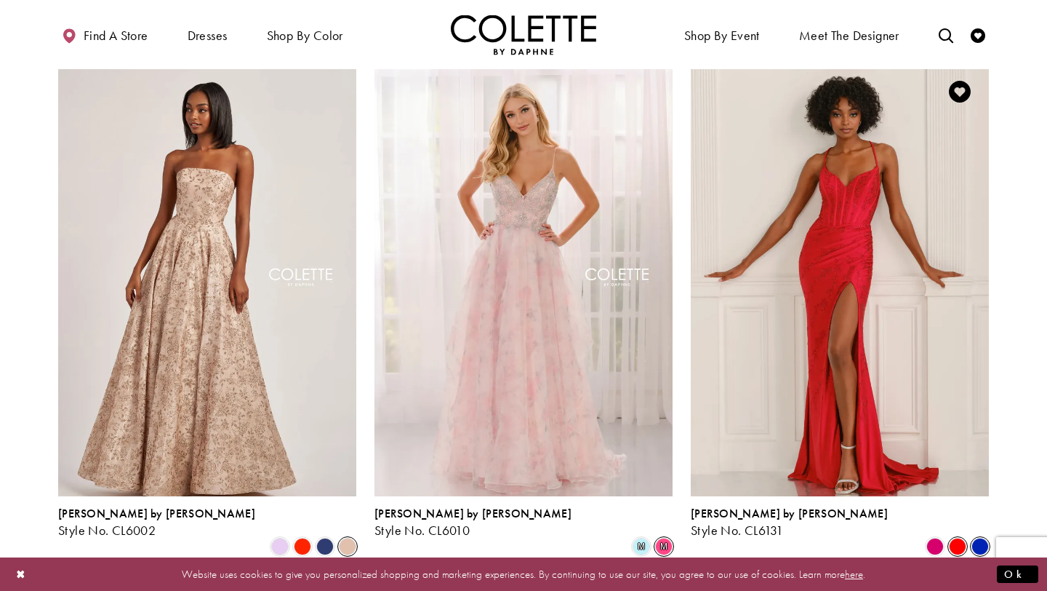
click at [989, 538] on span "Product List" at bounding box center [980, 546] width 17 height 17
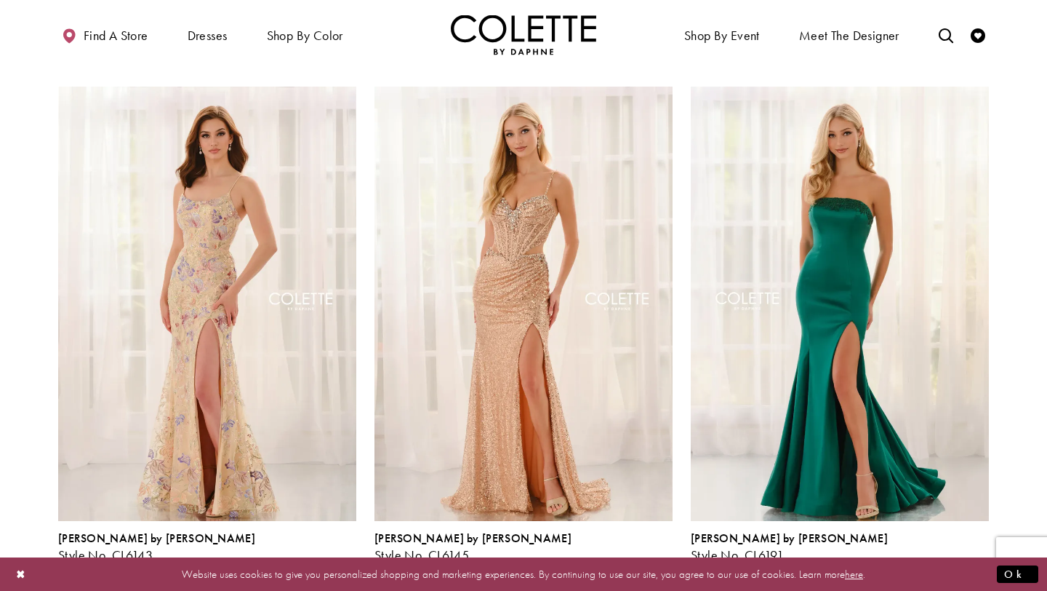
scroll to position [1977, 0]
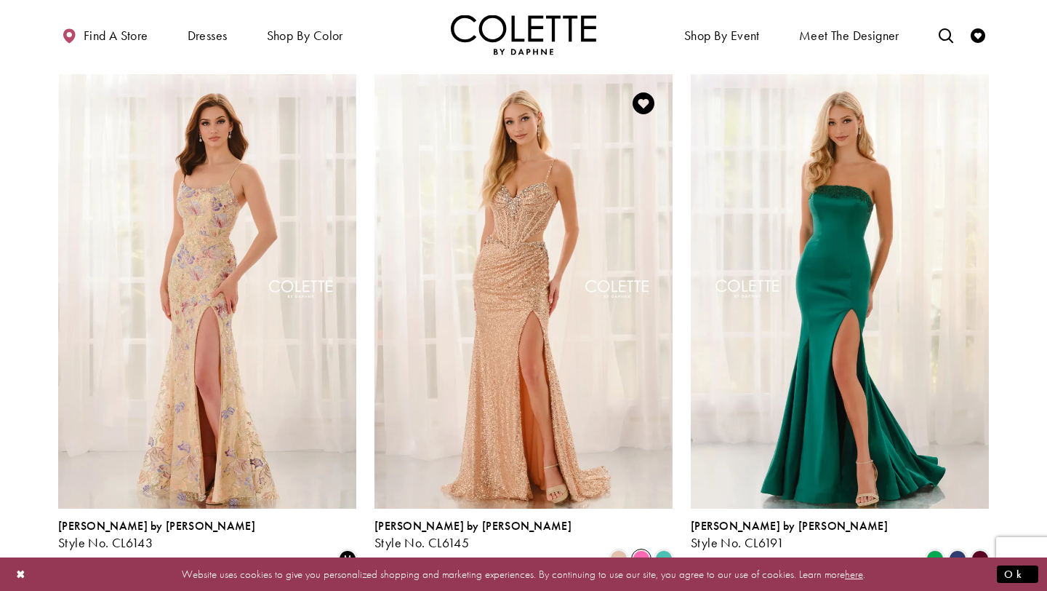
click at [642, 550] on span "Product List" at bounding box center [641, 558] width 17 height 17
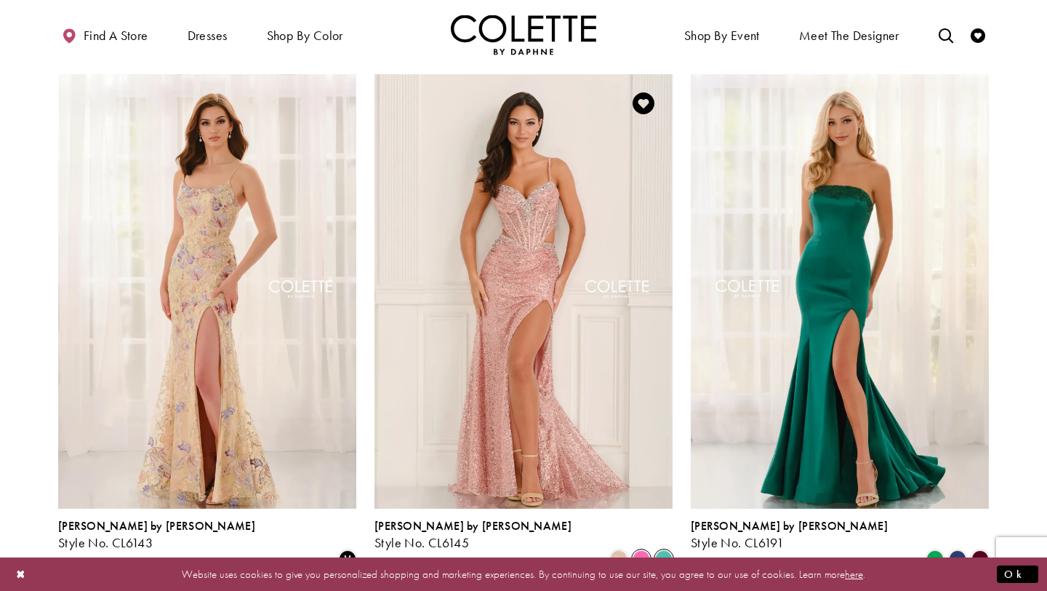
click at [660, 550] on span "Product List" at bounding box center [663, 558] width 17 height 17
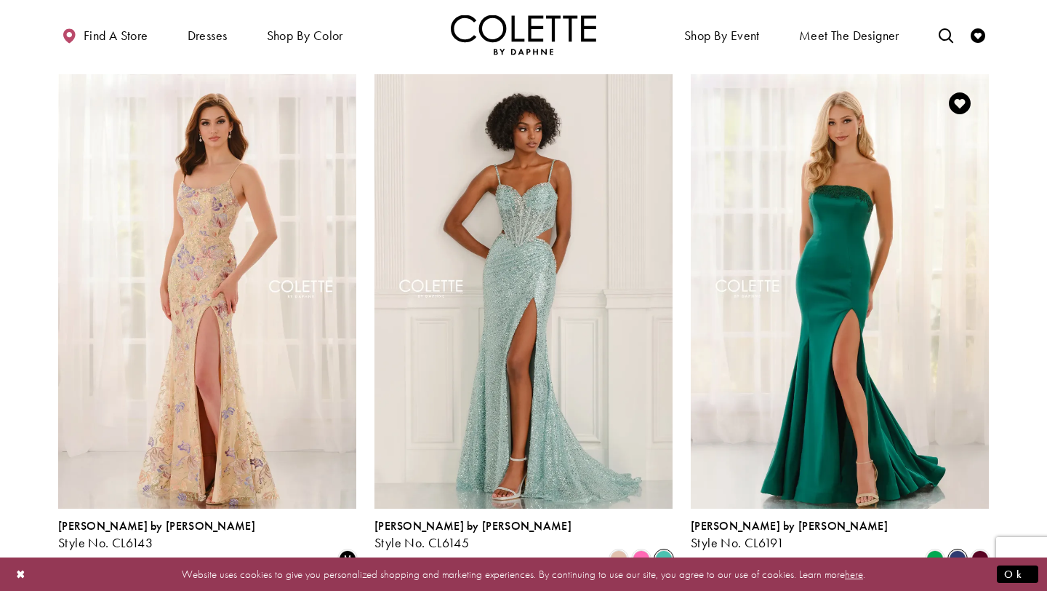
click at [959, 550] on span "Product List" at bounding box center [957, 558] width 17 height 17
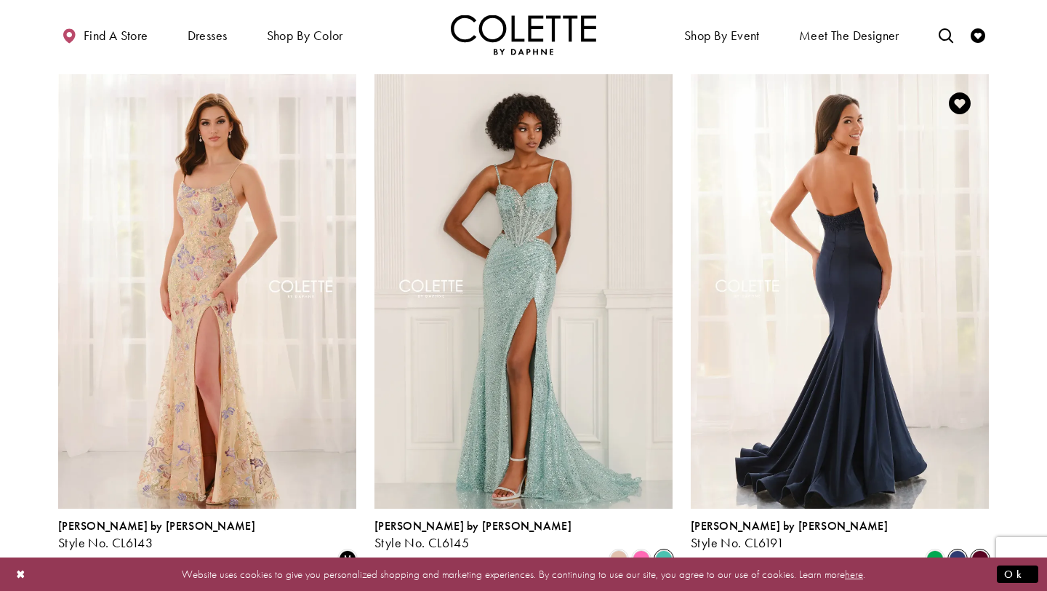
click at [975, 550] on span "Product List" at bounding box center [980, 558] width 17 height 17
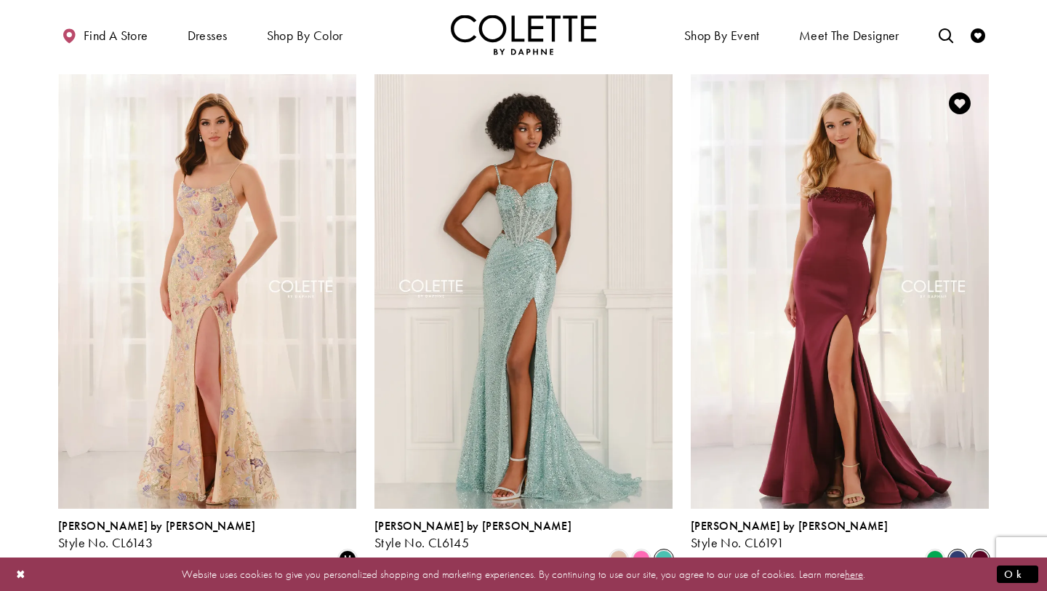
click at [954, 550] on span "Product List" at bounding box center [957, 558] width 17 height 17
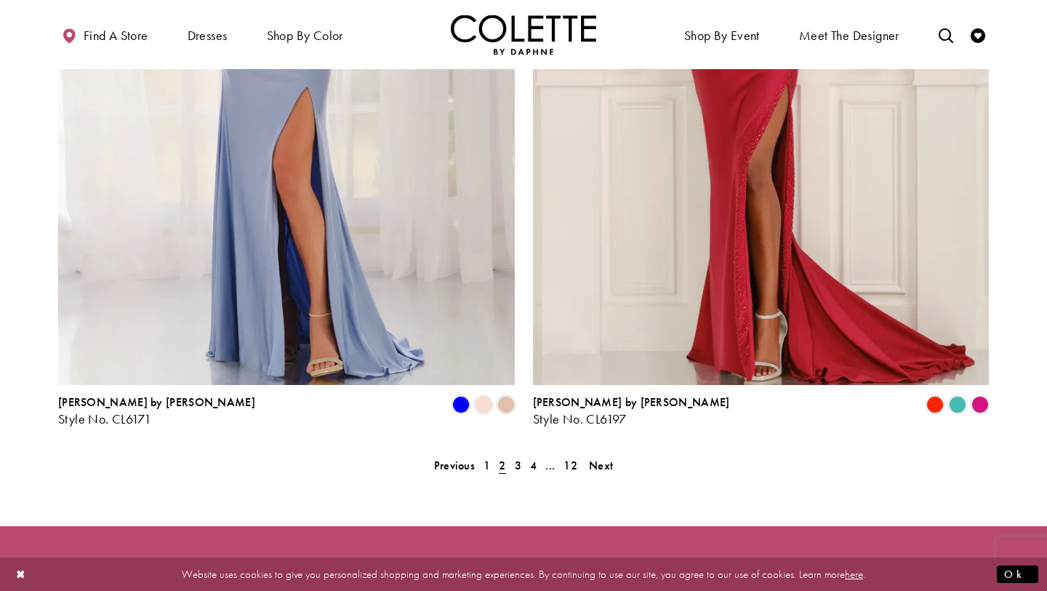
scroll to position [2877, 0]
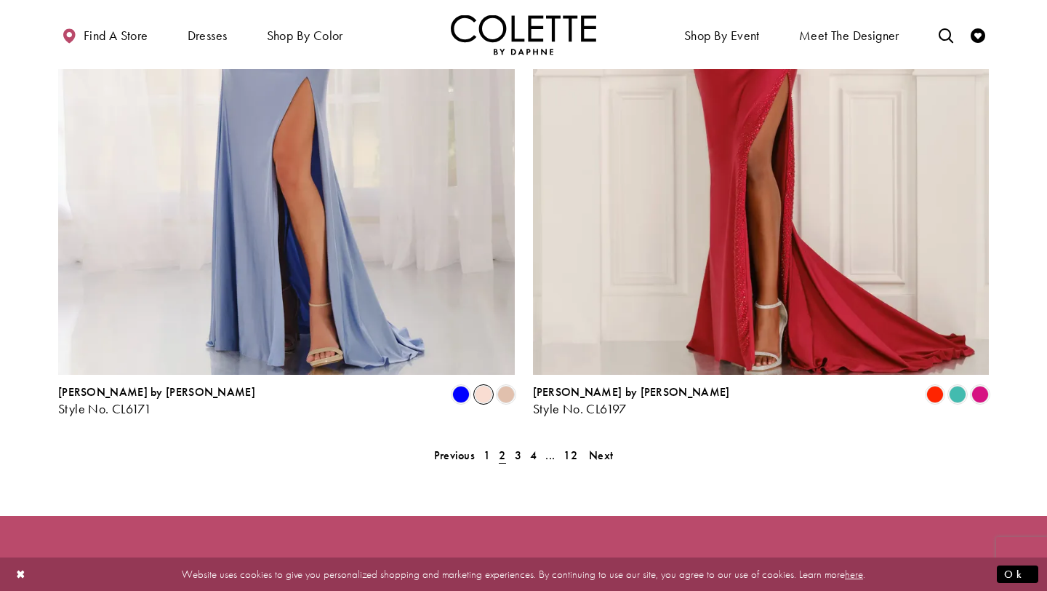
click at [484, 386] on span "Product List" at bounding box center [483, 394] width 17 height 17
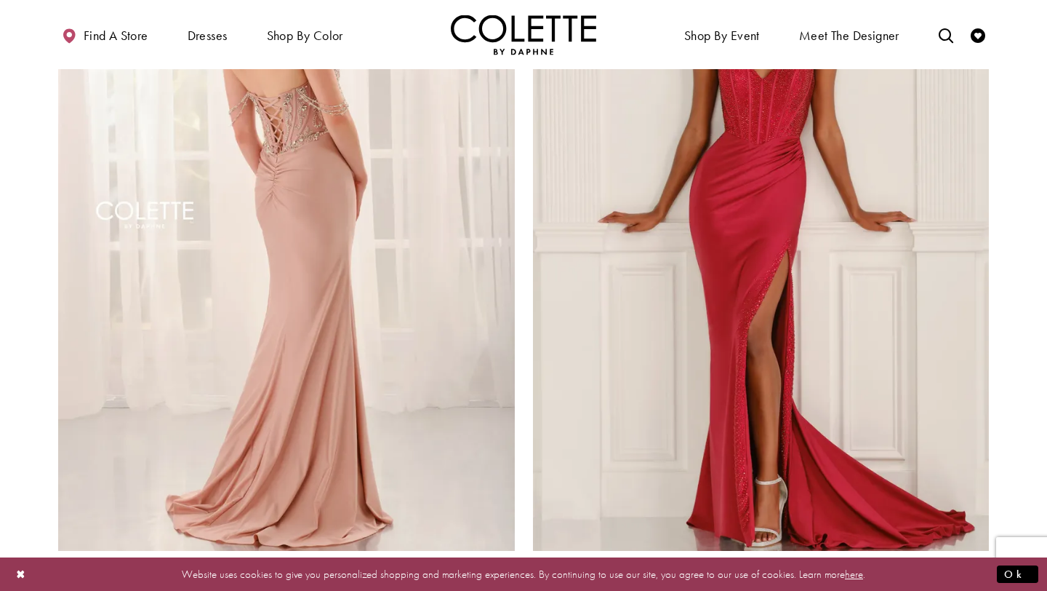
scroll to position [2709, 0]
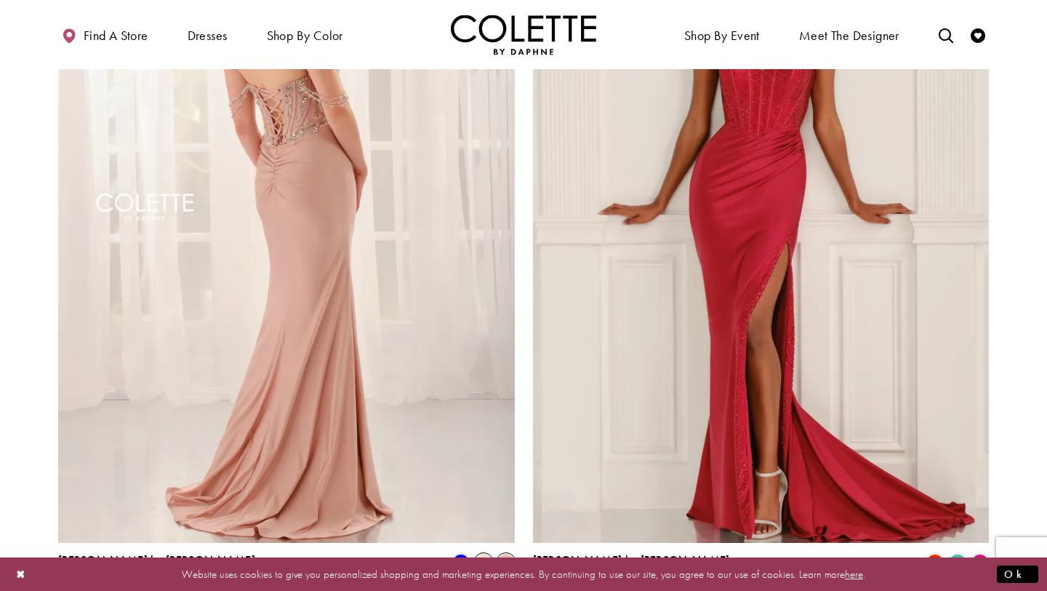
click at [508, 554] on span "Product List" at bounding box center [506, 562] width 17 height 17
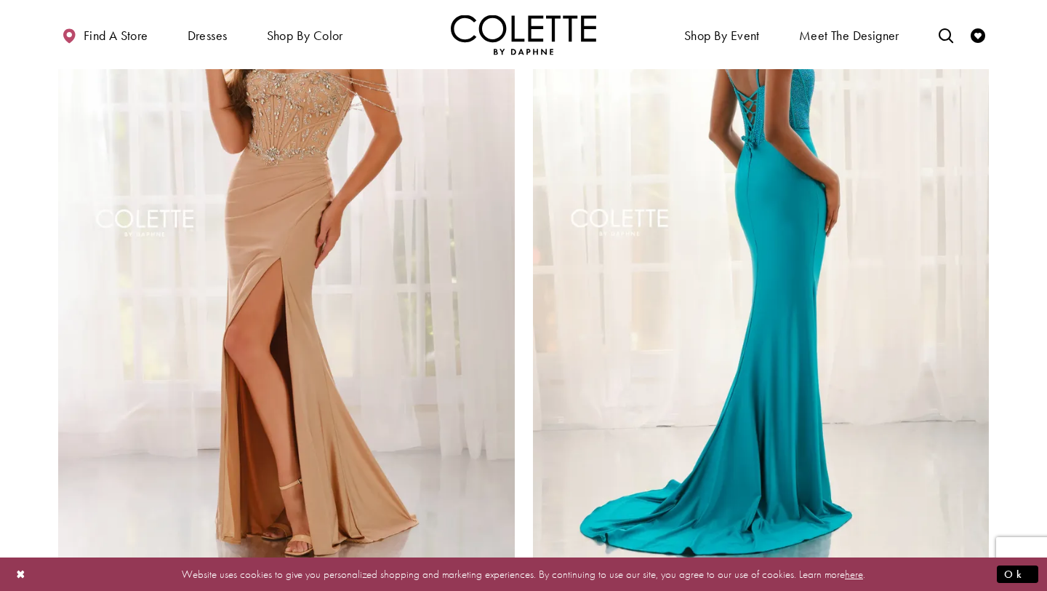
scroll to position [2792, 0]
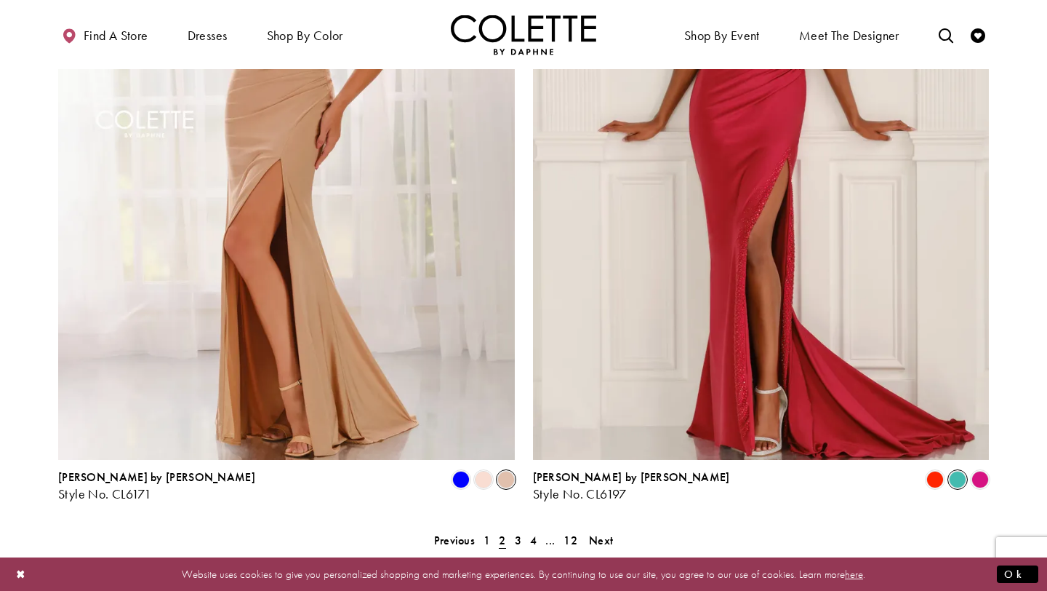
click at [957, 471] on span "Product List" at bounding box center [957, 479] width 17 height 17
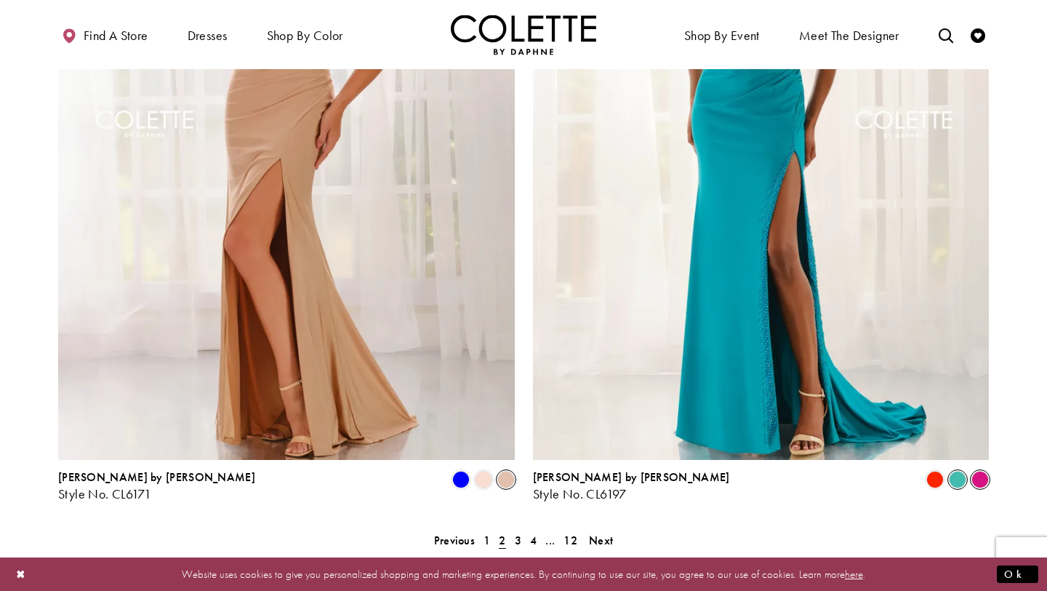
click at [973, 471] on span "Product List" at bounding box center [980, 479] width 17 height 17
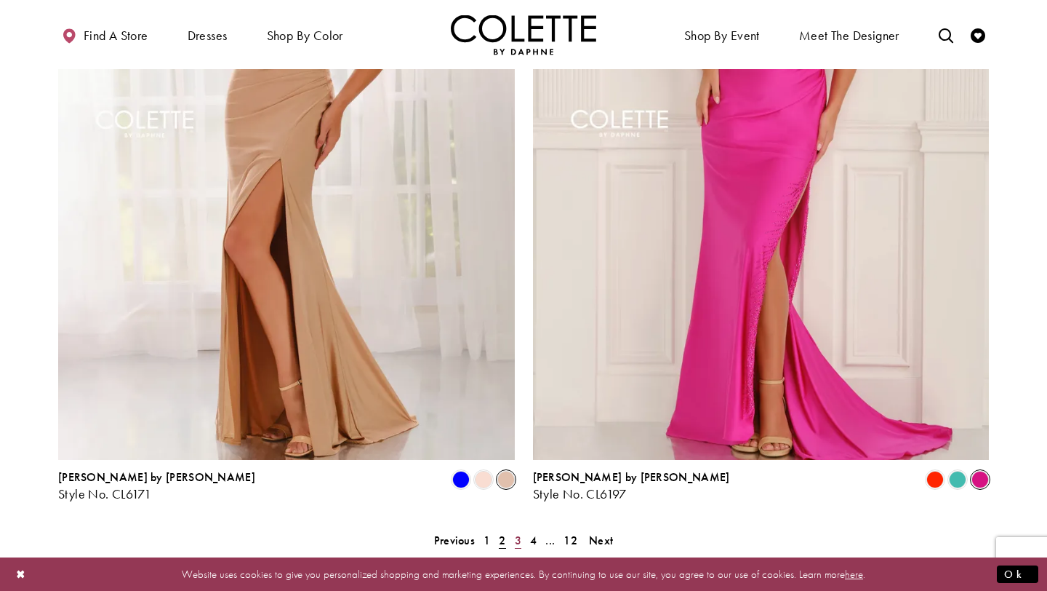
click at [521, 532] on span "3" at bounding box center [518, 539] width 7 height 15
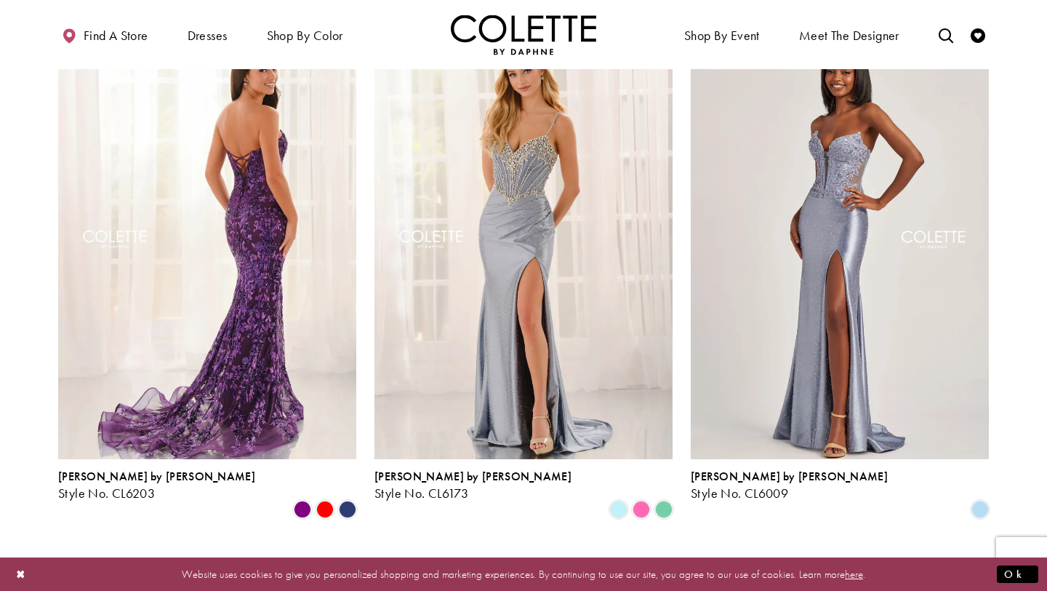
scroll to position [431, 0]
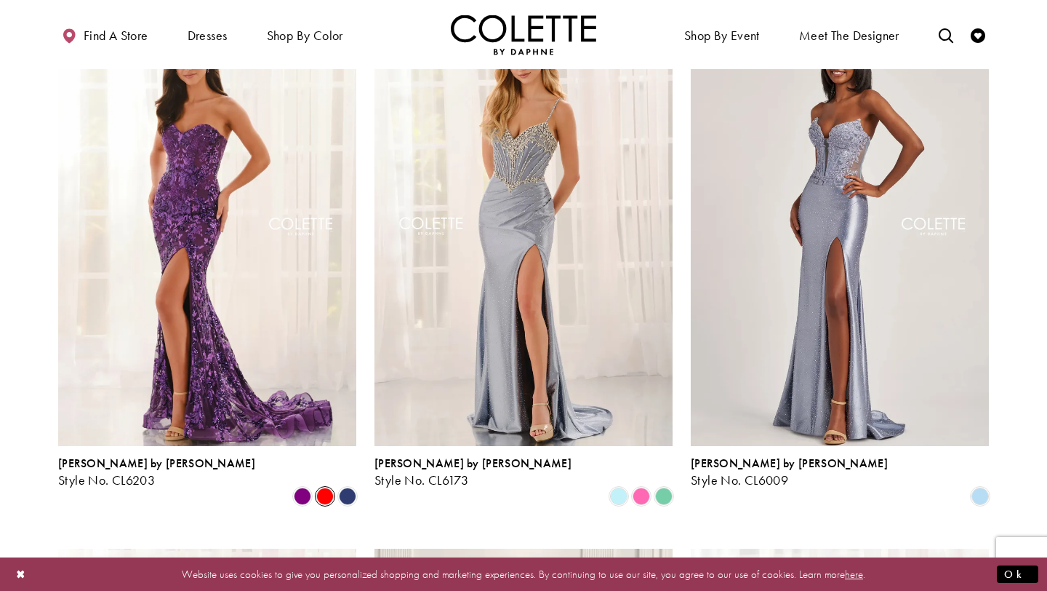
click at [328, 487] on span "Product List" at bounding box center [324, 495] width 17 height 17
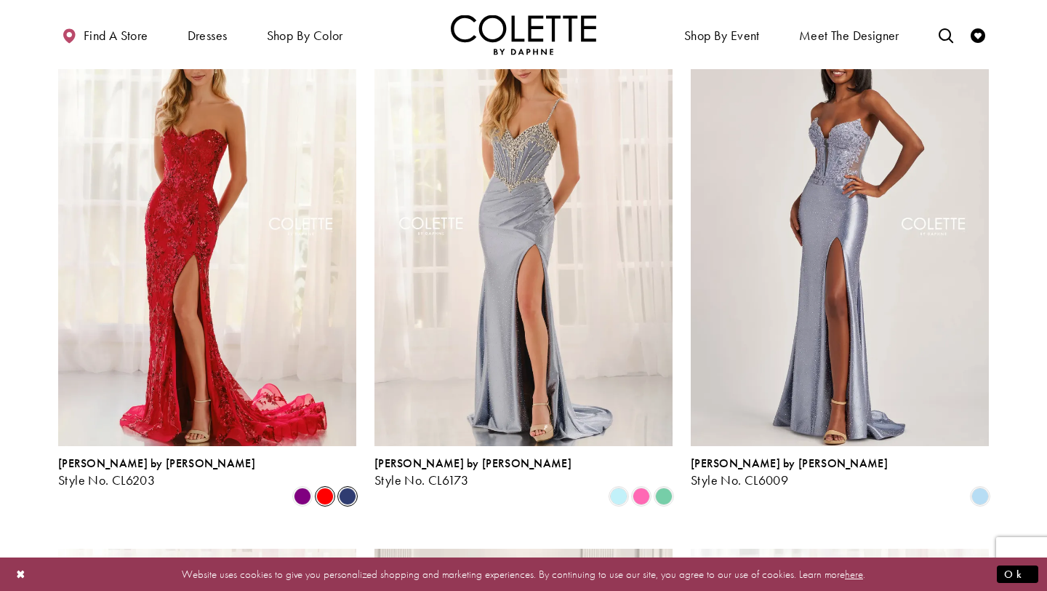
click at [342, 487] on span "Product List" at bounding box center [347, 495] width 17 height 17
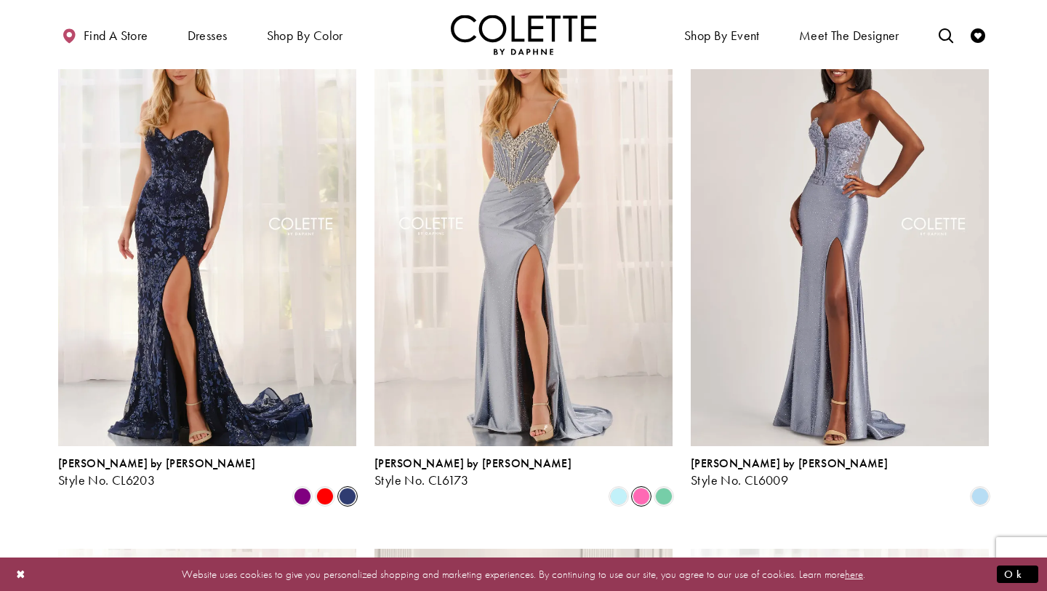
click at [649, 487] on span "Product List" at bounding box center [641, 495] width 17 height 17
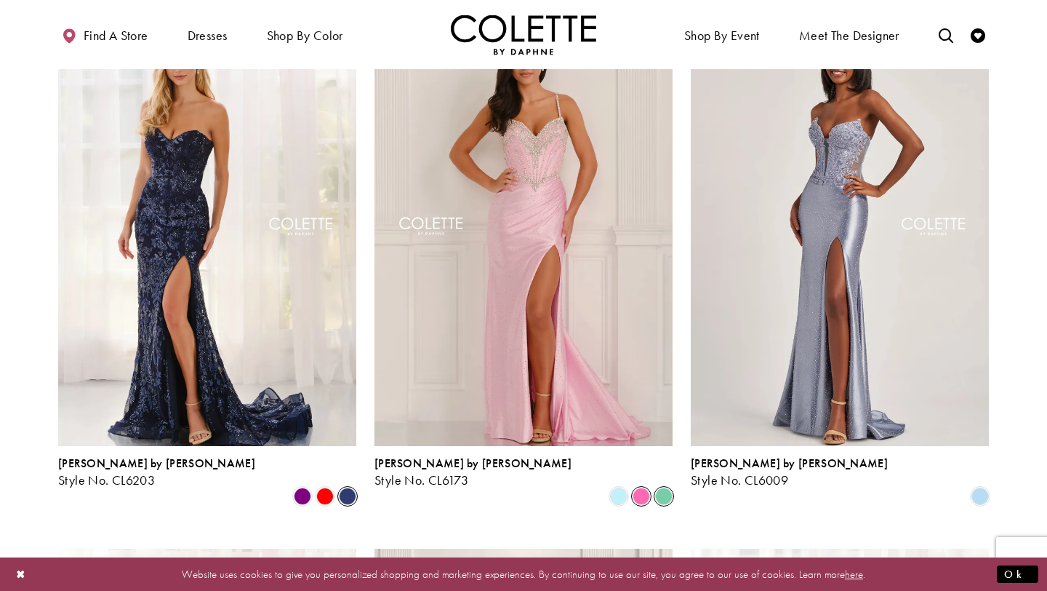
click at [666, 487] on span "Product List" at bounding box center [663, 495] width 17 height 17
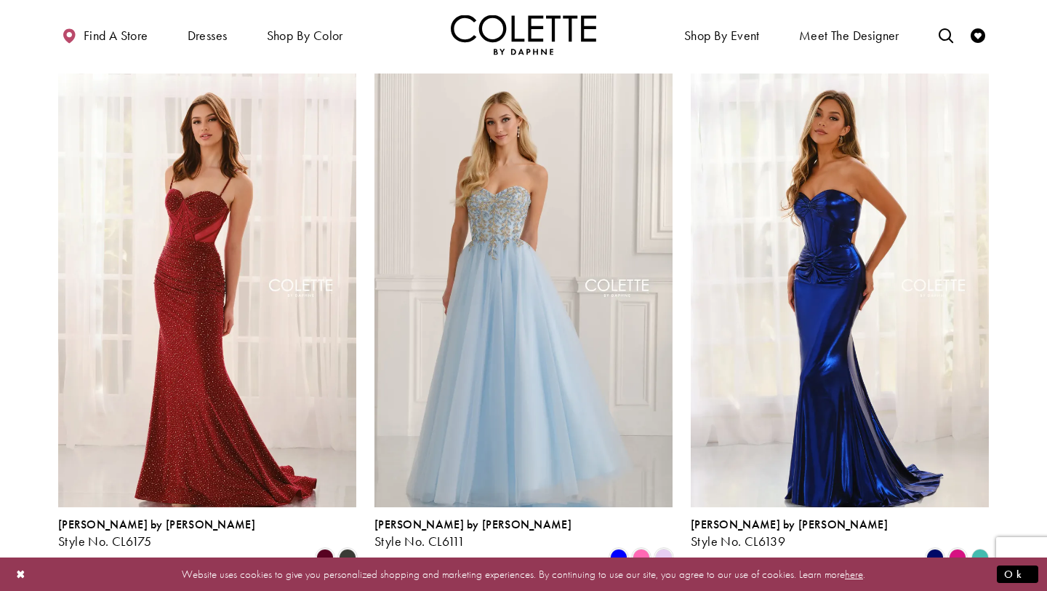
scroll to position [907, 0]
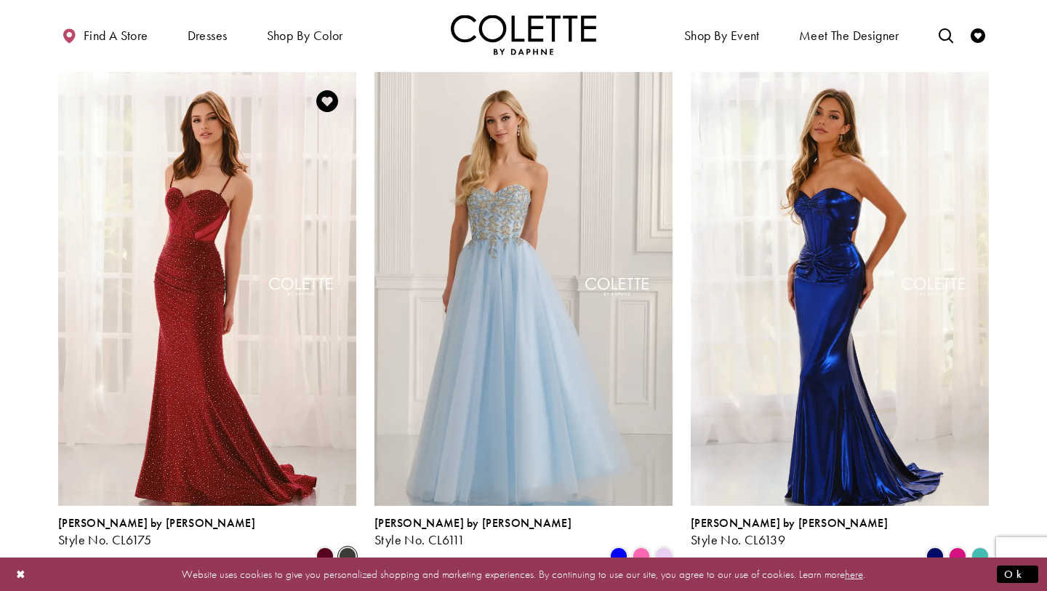
click at [352, 547] on span "Product List" at bounding box center [347, 555] width 17 height 17
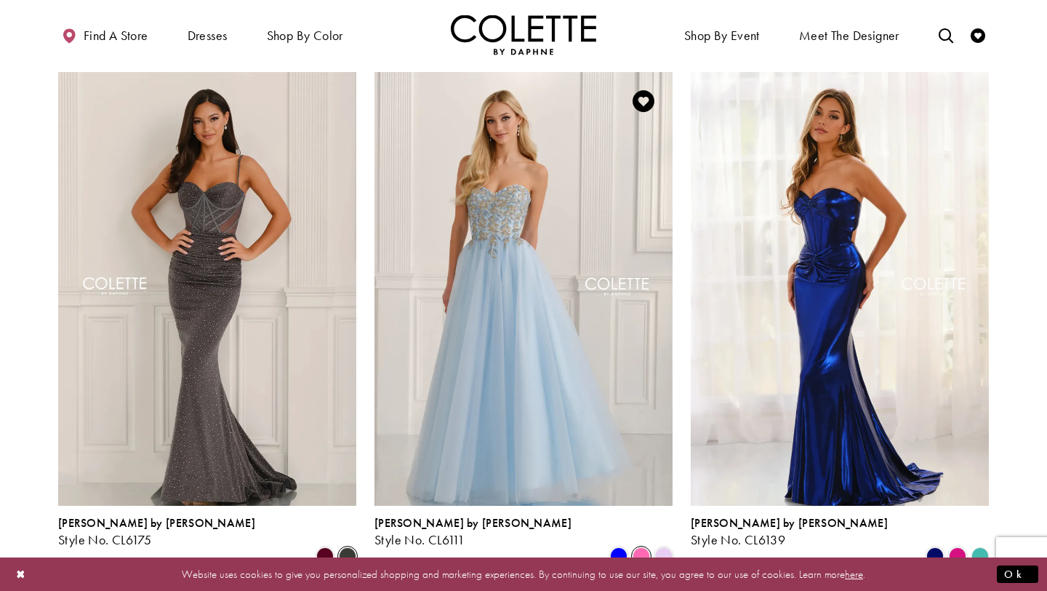
click at [638, 547] on span "Product List" at bounding box center [641, 555] width 17 height 17
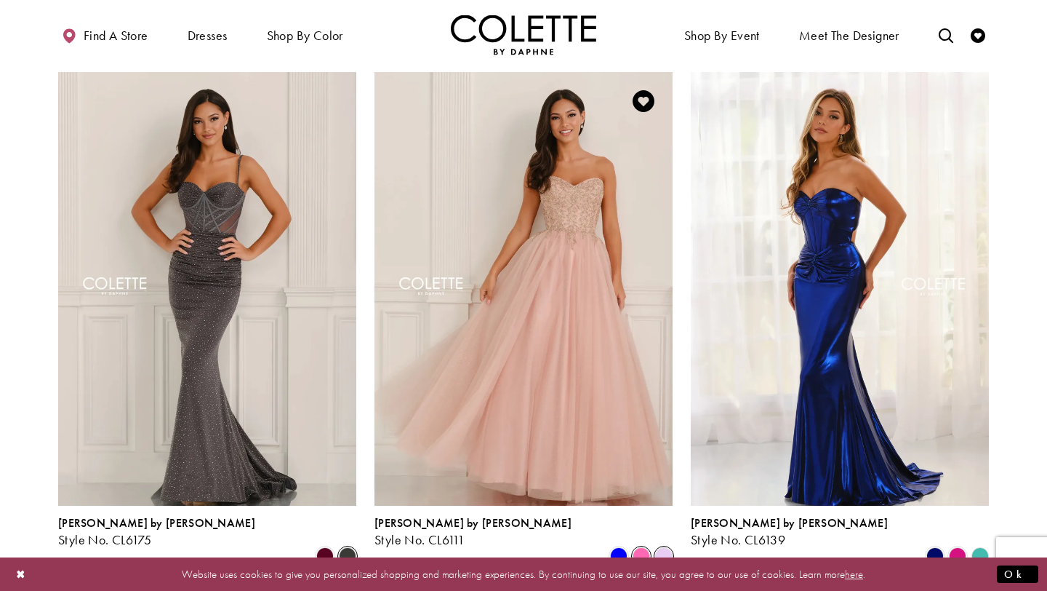
click at [662, 547] on span "Product List" at bounding box center [663, 555] width 17 height 17
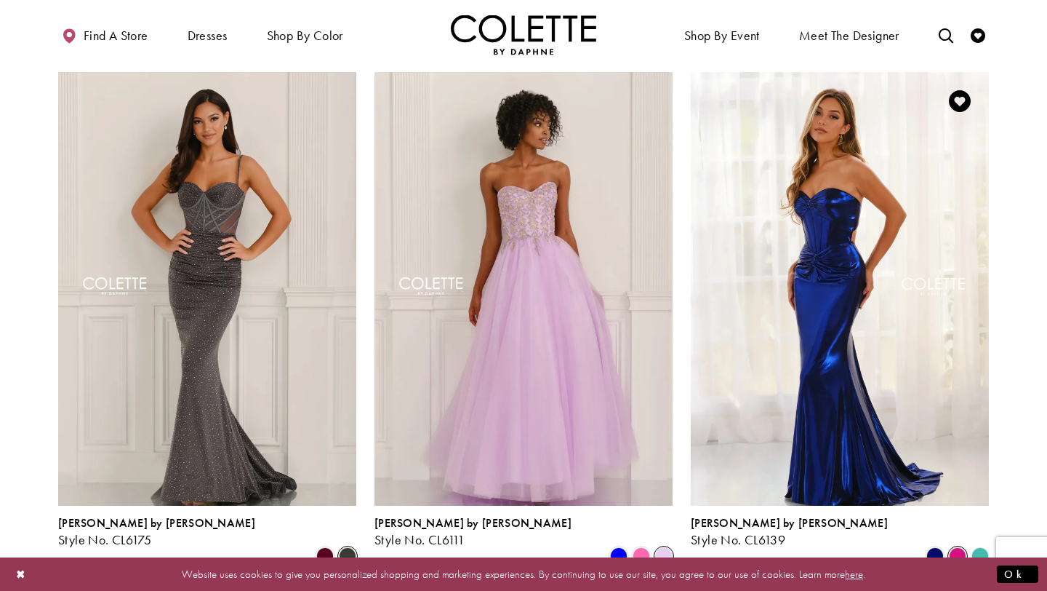
click at [959, 547] on span "Product List" at bounding box center [957, 555] width 17 height 17
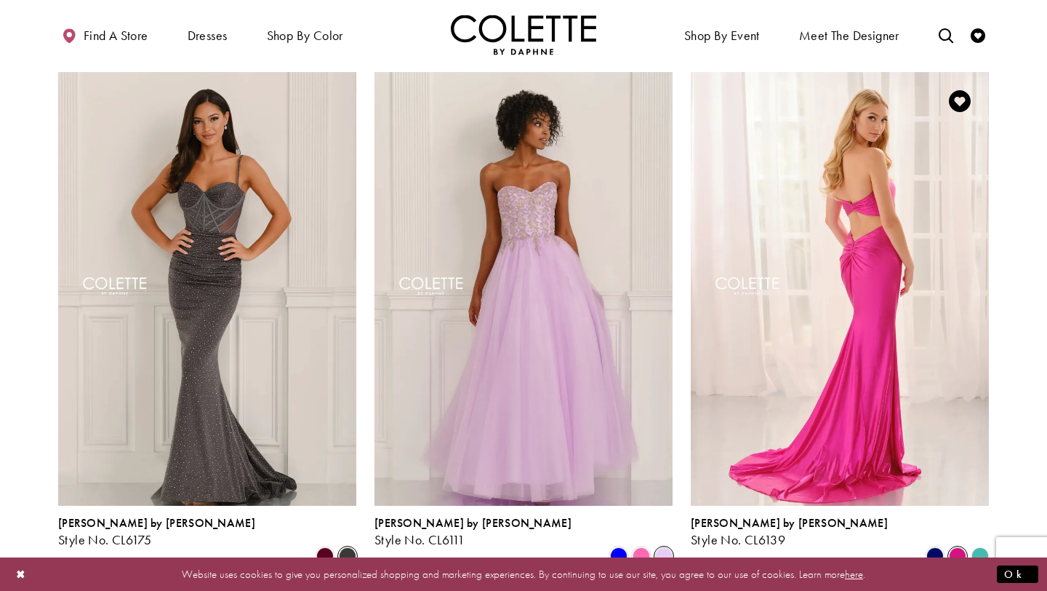
click at [981, 544] on polygon "Product List" at bounding box center [980, 555] width 23 height 23
click at [983, 544] on polygon "Product List" at bounding box center [980, 555] width 23 height 23
click at [981, 544] on polygon "Product List" at bounding box center [980, 555] width 23 height 23
click at [978, 544] on polygon "Product List" at bounding box center [980, 555] width 23 height 23
click at [932, 547] on span "Product List" at bounding box center [935, 555] width 17 height 17
